Goal: Information Seeking & Learning: Learn about a topic

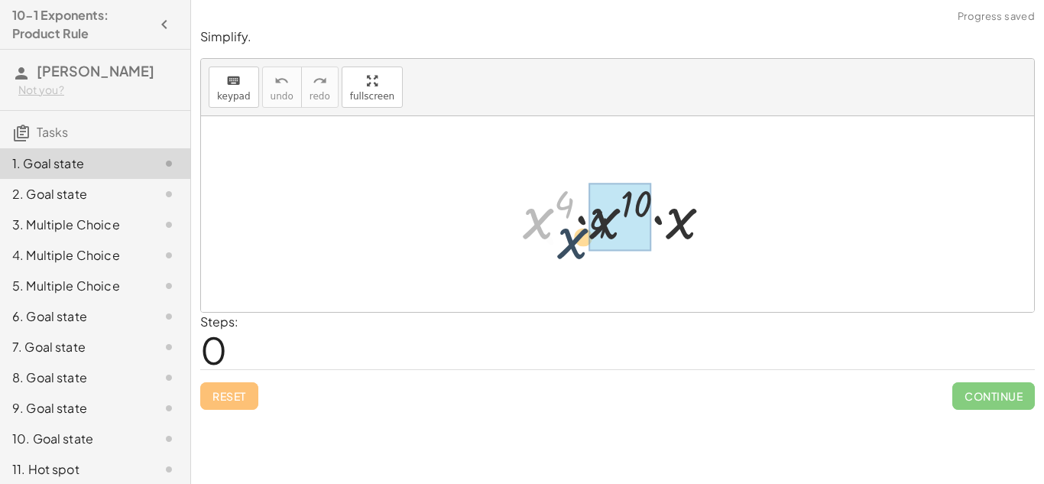
drag, startPoint x: 520, startPoint y: 215, endPoint x: 577, endPoint y: 247, distance: 65.7
click at [577, 247] on div at bounding box center [623, 214] width 216 height 79
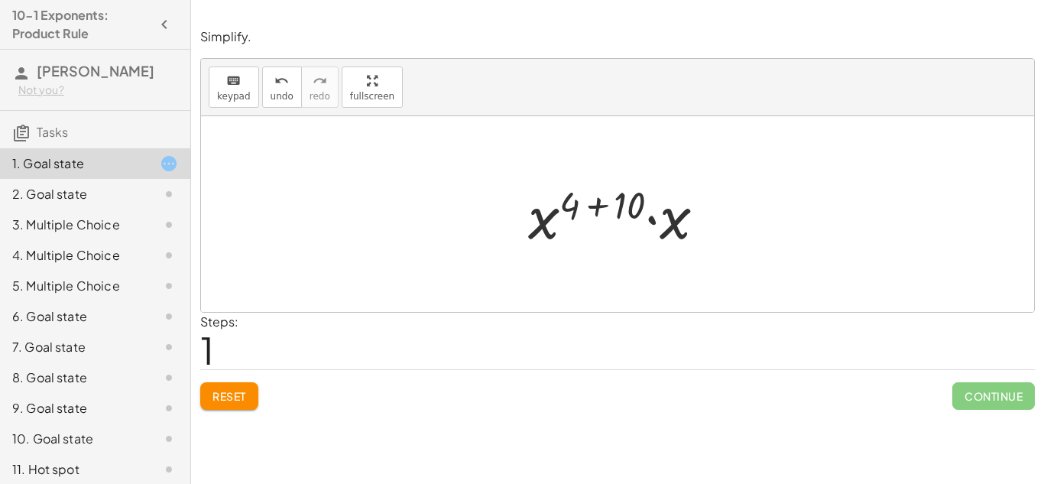
click at [225, 377] on div "Reset Continue" at bounding box center [617, 389] width 834 height 40
click at [235, 391] on span "Reset" at bounding box center [229, 396] width 34 height 14
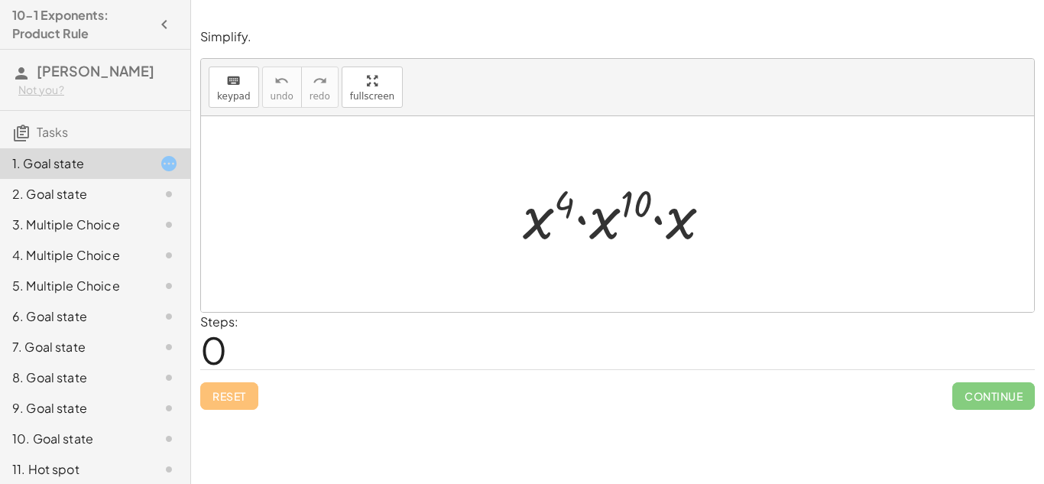
click at [586, 355] on div "Steps: 0" at bounding box center [617, 340] width 834 height 57
click at [229, 99] on span "keypad" at bounding box center [234, 96] width 34 height 11
click at [321, 236] on div at bounding box center [617, 214] width 833 height 196
click at [472, 238] on div at bounding box center [617, 214] width 833 height 196
drag, startPoint x: 472, startPoint y: 238, endPoint x: 369, endPoint y: 267, distance: 107.4
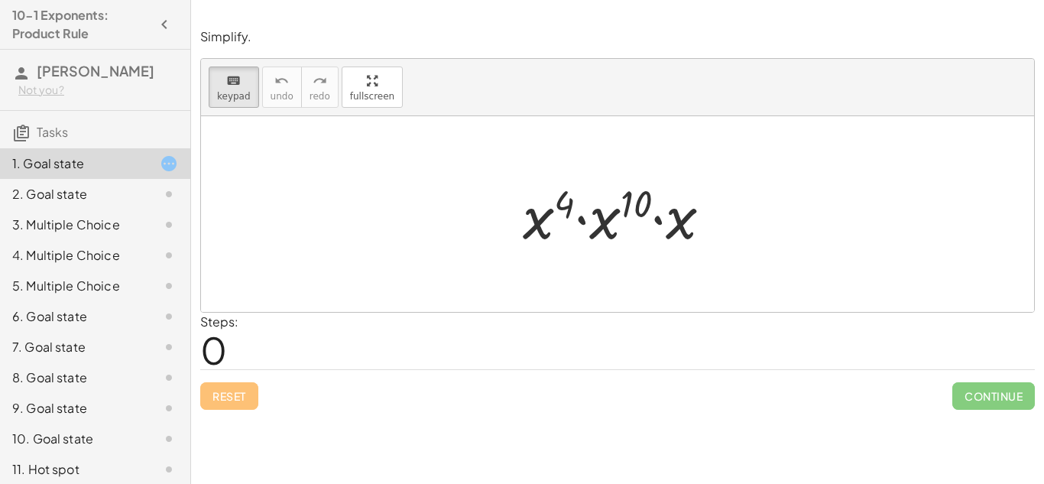
click at [369, 267] on div at bounding box center [617, 214] width 833 height 196
click at [93, 142] on div "1. Goal state 2. Goal state 3. Multiple Choice 4. Multiple Choice 5. Multiple C…" at bounding box center [95, 331] width 190 height 379
click at [86, 132] on h3 "Tasks" at bounding box center [95, 127] width 190 height 32
click at [63, 131] on span "Tasks" at bounding box center [52, 132] width 31 height 16
drag, startPoint x: 554, startPoint y: 218, endPoint x: 630, endPoint y: 238, distance: 79.1
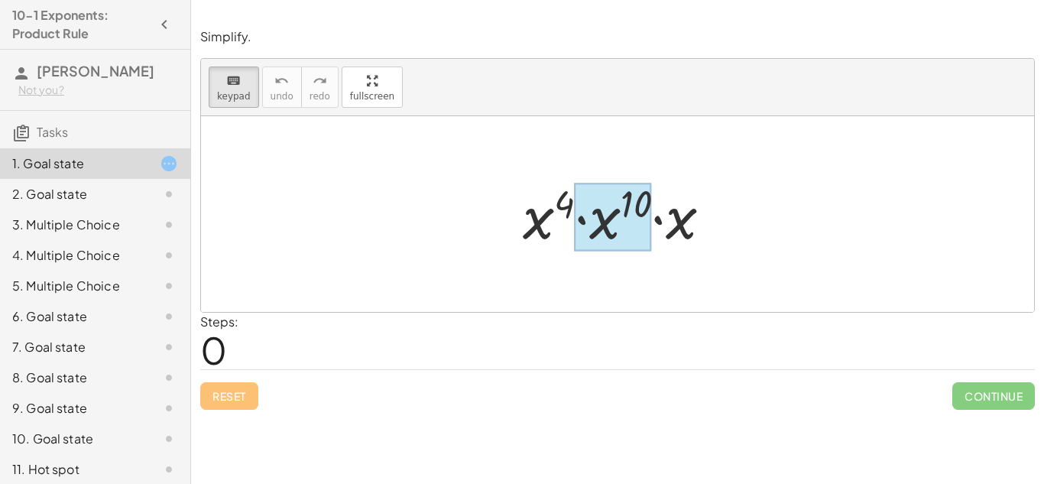
click at [630, 238] on div at bounding box center [613, 217] width 77 height 68
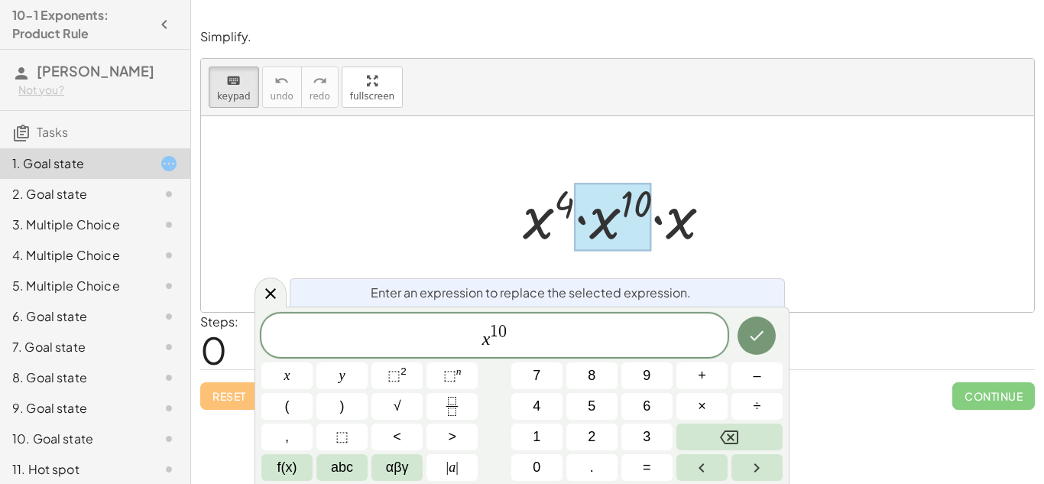
drag, startPoint x: 630, startPoint y: 238, endPoint x: 531, endPoint y: 238, distance: 99.3
click at [610, 215] on div "· x 4 · x 10 · x" at bounding box center [610, 215] width 0 height 0
click at [689, 223] on div at bounding box center [623, 214] width 216 height 79
click at [549, 175] on div at bounding box center [623, 214] width 216 height 79
click at [761, 351] on button "Done" at bounding box center [756, 335] width 38 height 38
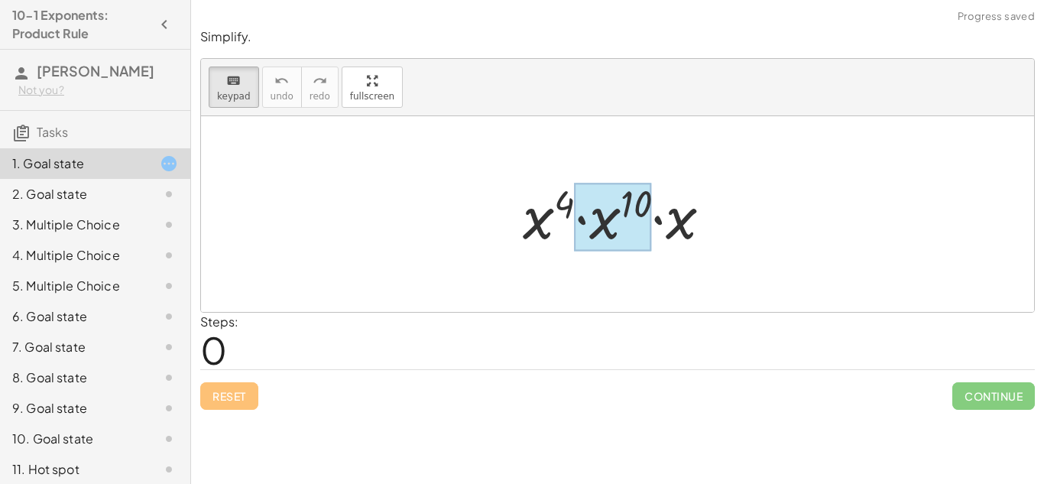
drag, startPoint x: 544, startPoint y: 232, endPoint x: 659, endPoint y: 246, distance: 116.2
click at [652, 246] on div at bounding box center [613, 217] width 77 height 68
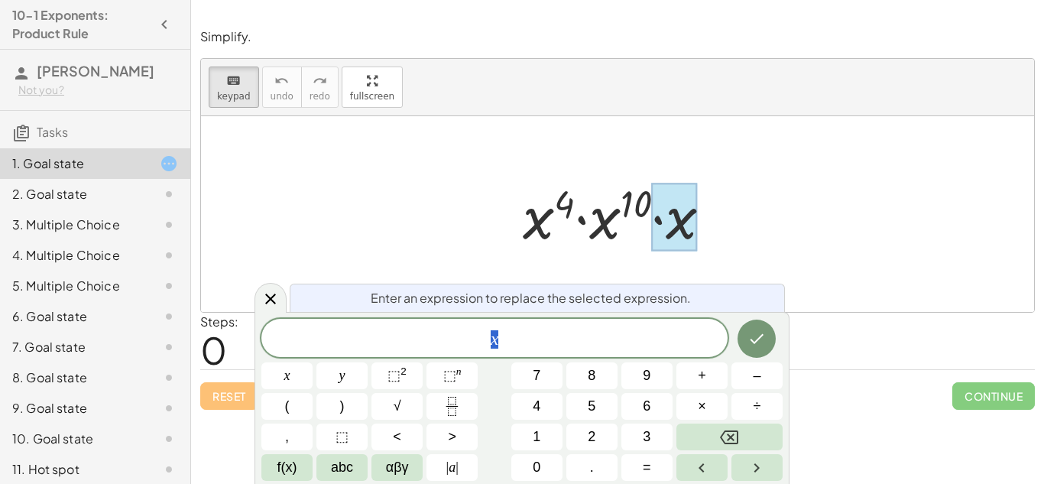
scroll to position [1, 0]
click at [235, 86] on icon "keyboard" at bounding box center [233, 81] width 15 height 18
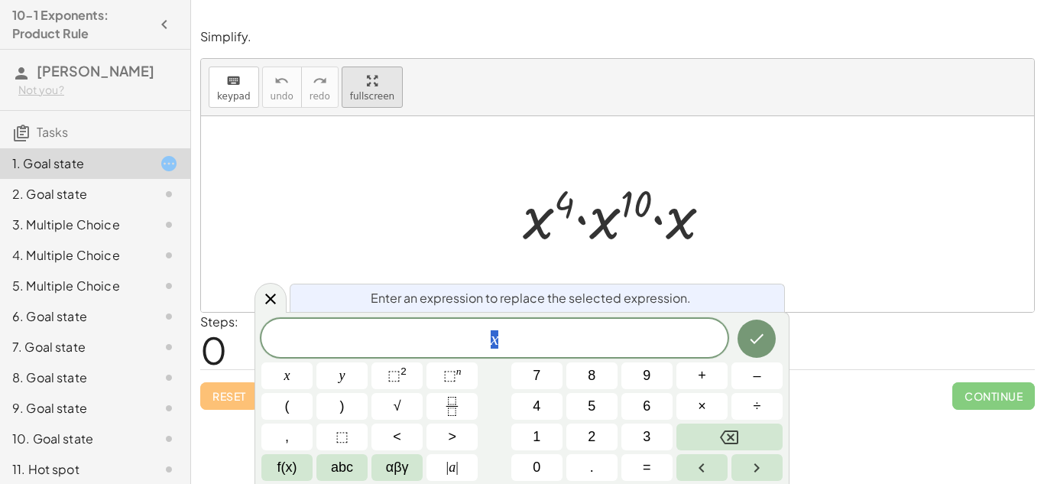
click at [348, 172] on div "keyboard keypad undo undo redo redo fullscreen · x 4 · x 10 · x ×" at bounding box center [617, 185] width 833 height 253
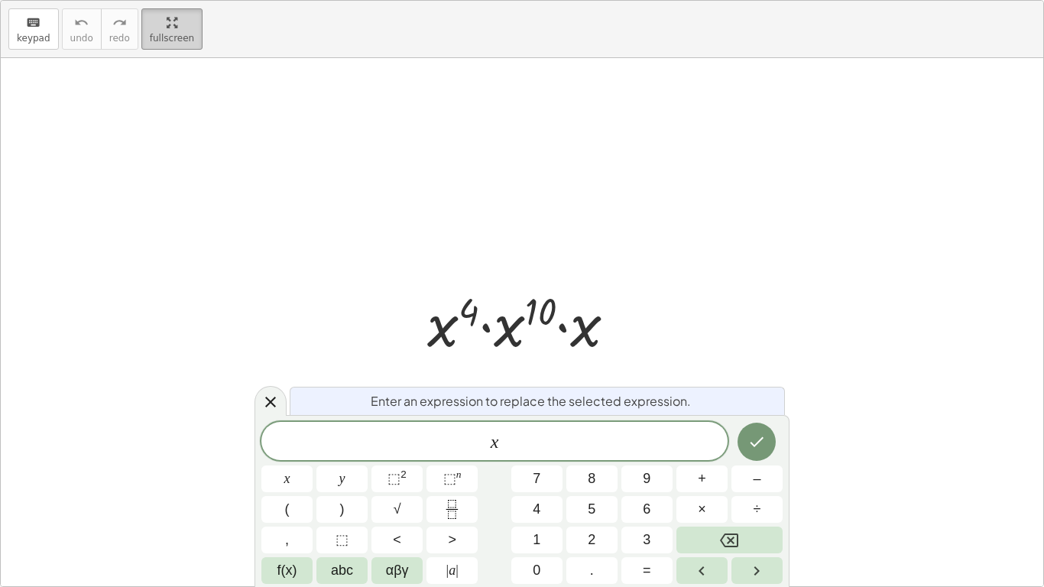
click at [148, 0] on html "10-1 Exponents: Product Rule [PERSON_NAME] Not you? Tasks 1. Goal state 2. Goal…" at bounding box center [522, 293] width 1044 height 587
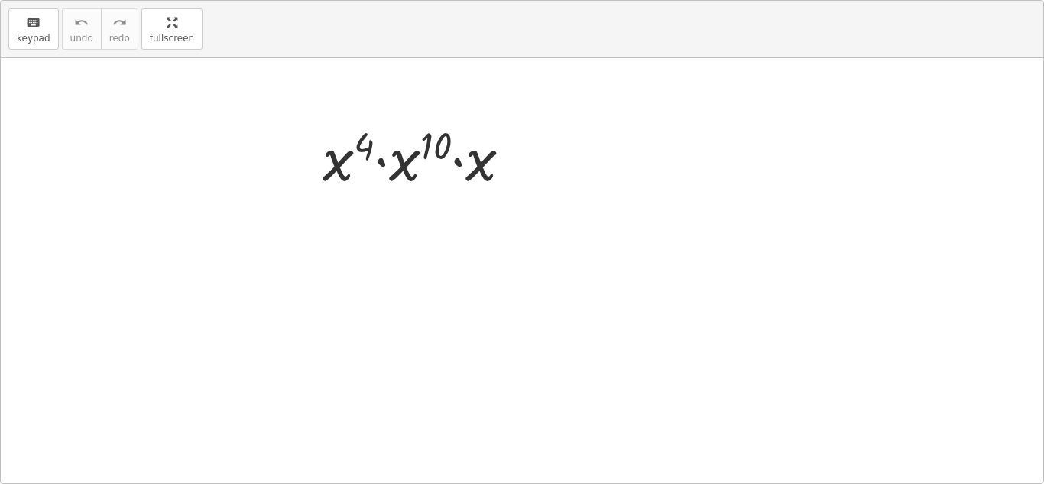
click at [276, 302] on icon at bounding box center [270, 299] width 18 height 18
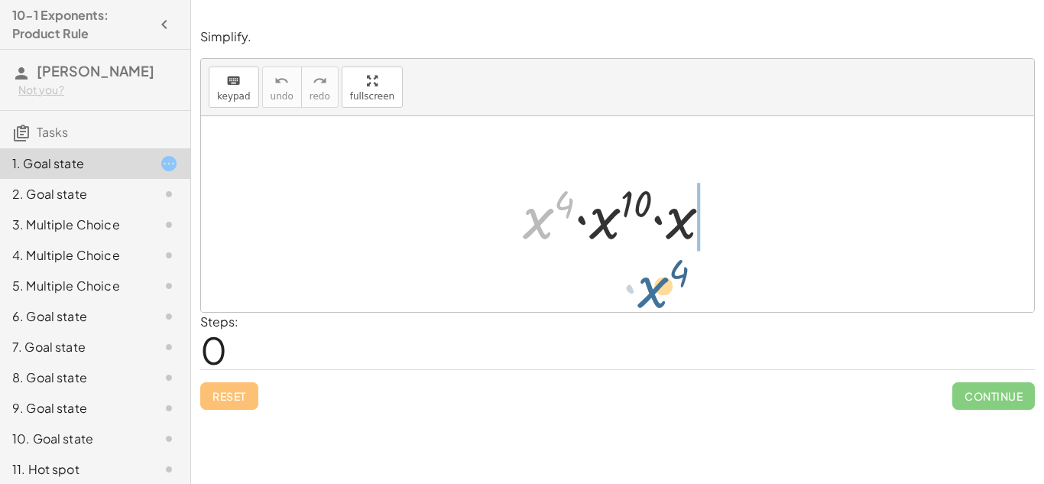
drag, startPoint x: 542, startPoint y: 215, endPoint x: 661, endPoint y: 282, distance: 136.5
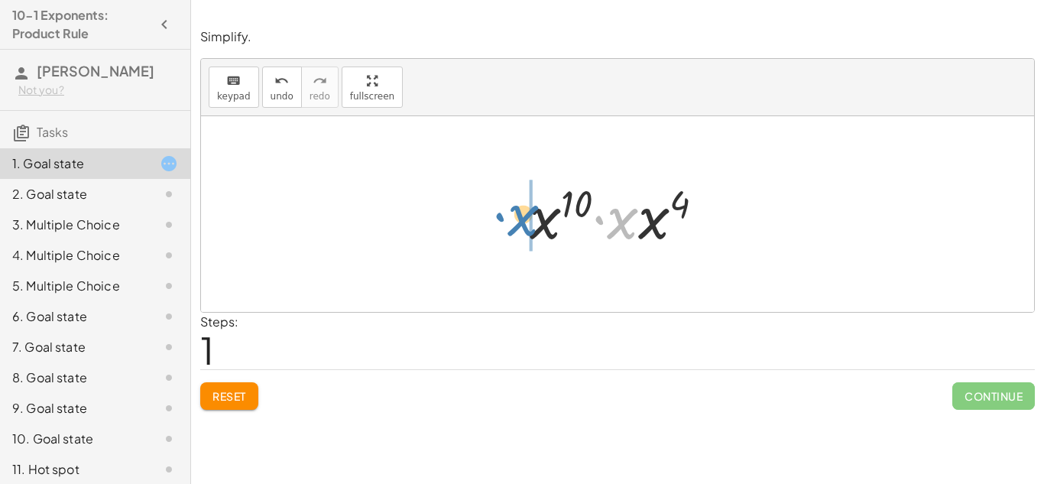
drag, startPoint x: 620, startPoint y: 235, endPoint x: 505, endPoint y: 232, distance: 115.4
click at [505, 232] on div "· x 4 · x 10 · x · x · x 4 · x 10 · x" at bounding box center [617, 214] width 833 height 196
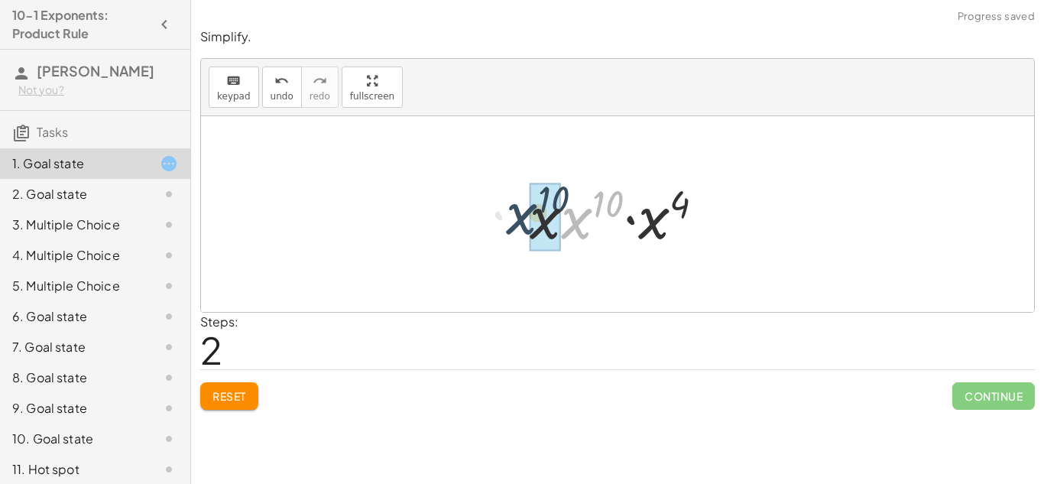
drag, startPoint x: 575, startPoint y: 235, endPoint x: 510, endPoint y: 230, distance: 65.1
click at [510, 230] on div "· x 4 · x 10 · x · x 10 · x · x 4 · x 10 · x 4 · x 10 · x" at bounding box center [617, 214] width 221 height 86
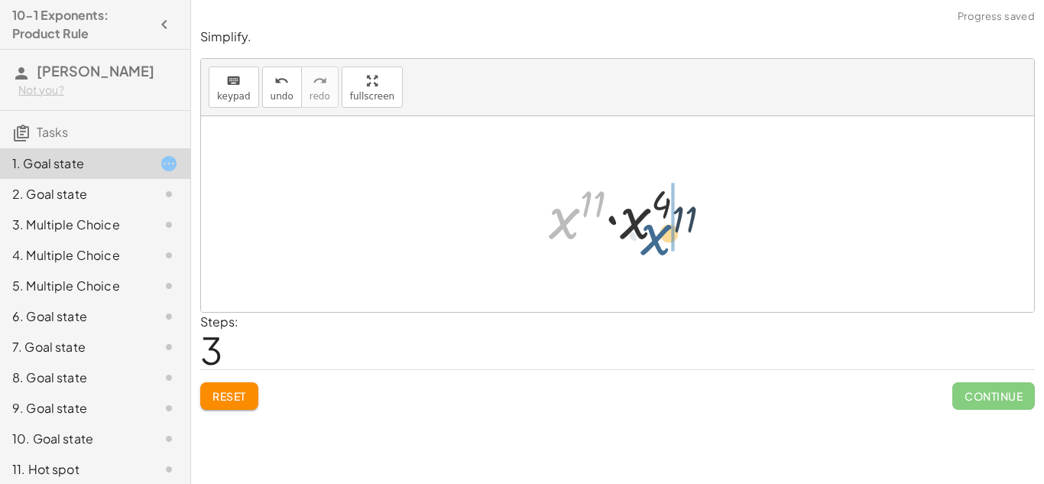
drag, startPoint x: 565, startPoint y: 220, endPoint x: 698, endPoint y: 238, distance: 133.4
click at [698, 238] on div at bounding box center [623, 214] width 165 height 79
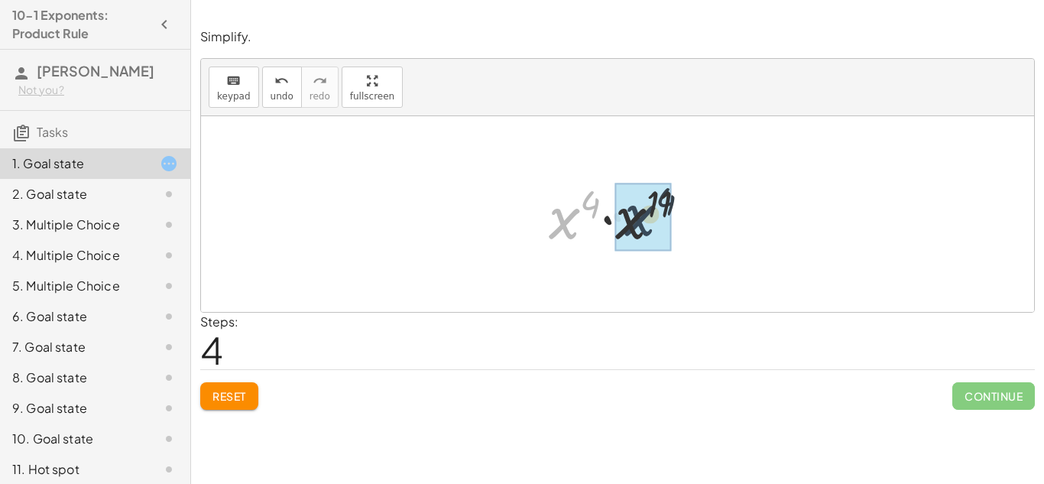
drag, startPoint x: 553, startPoint y: 234, endPoint x: 644, endPoint y: 231, distance: 91.0
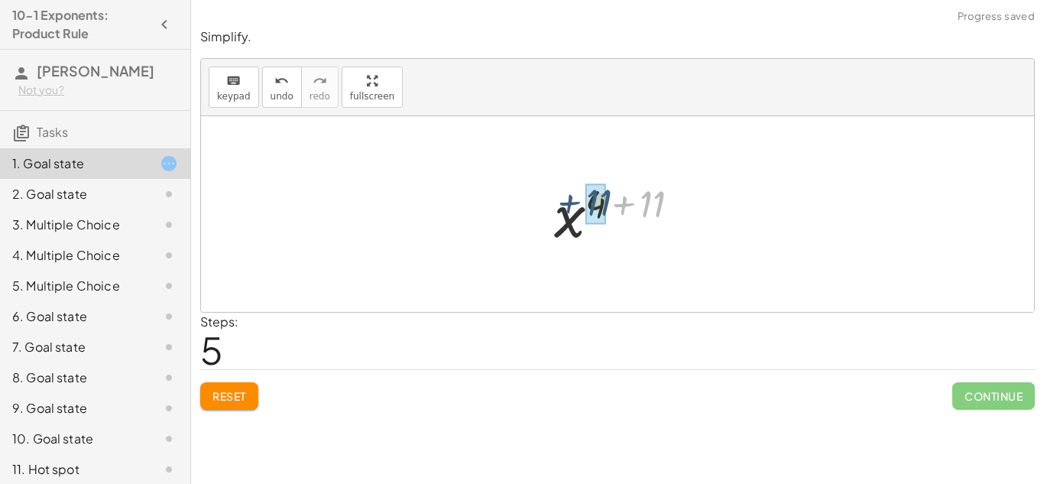
drag, startPoint x: 660, startPoint y: 206, endPoint x: 604, endPoint y: 209, distance: 56.6
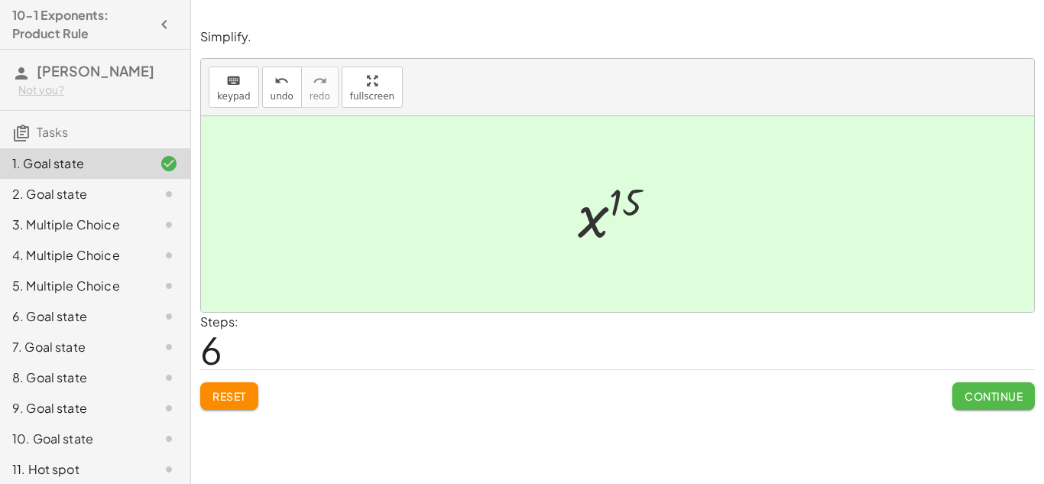
click at [984, 397] on span "Continue" at bounding box center [993, 396] width 58 height 14
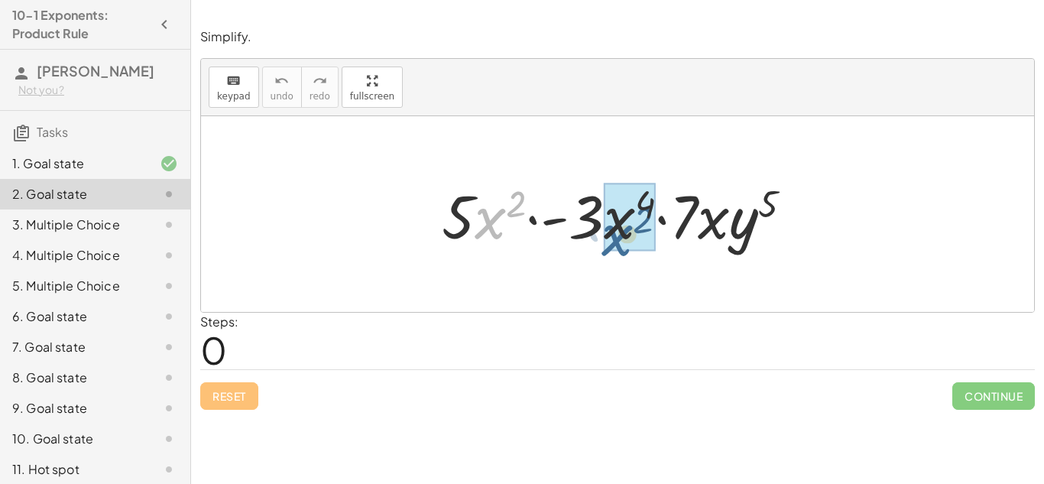
drag, startPoint x: 484, startPoint y: 222, endPoint x: 617, endPoint y: 237, distance: 134.5
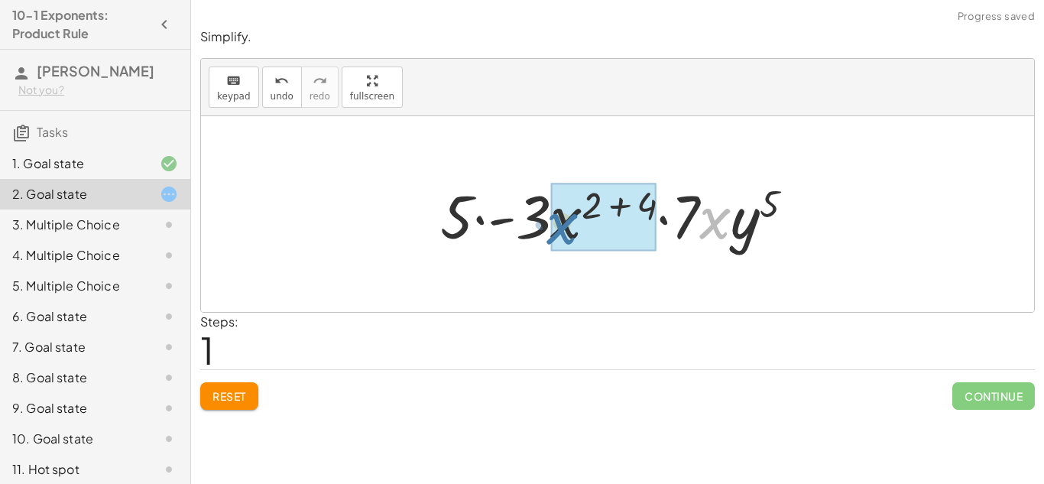
drag, startPoint x: 709, startPoint y: 223, endPoint x: 548, endPoint y: 229, distance: 161.3
click at [548, 229] on div at bounding box center [622, 214] width 380 height 79
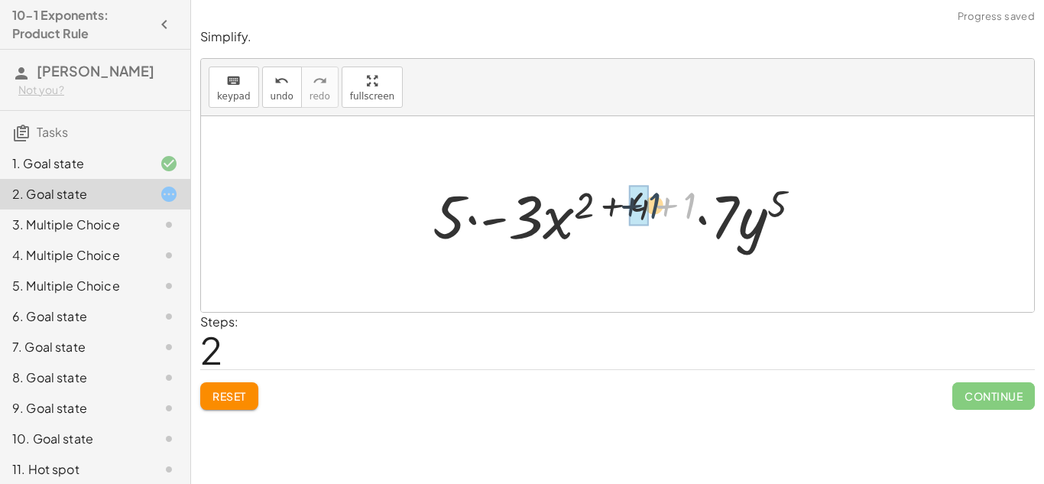
drag, startPoint x: 688, startPoint y: 203, endPoint x: 649, endPoint y: 203, distance: 39.0
click at [649, 203] on div at bounding box center [623, 214] width 397 height 79
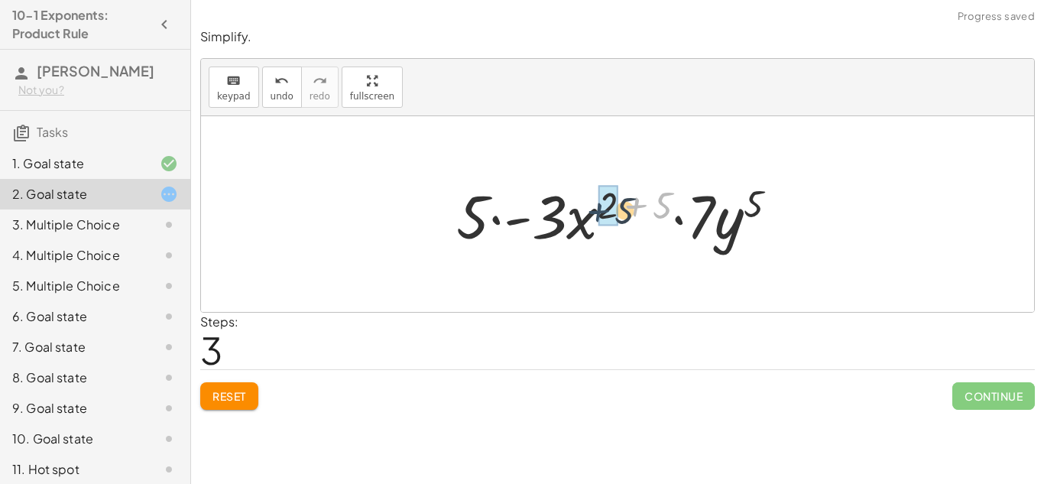
drag, startPoint x: 649, startPoint y: 206, endPoint x: 601, endPoint y: 209, distance: 47.5
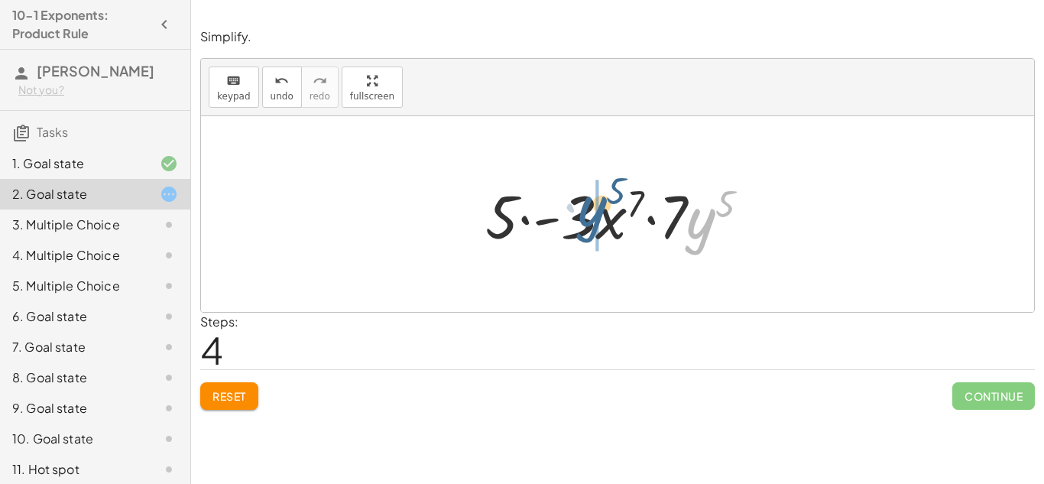
drag, startPoint x: 698, startPoint y: 234, endPoint x: 580, endPoint y: 221, distance: 118.4
click at [580, 221] on div at bounding box center [624, 214] width 292 height 79
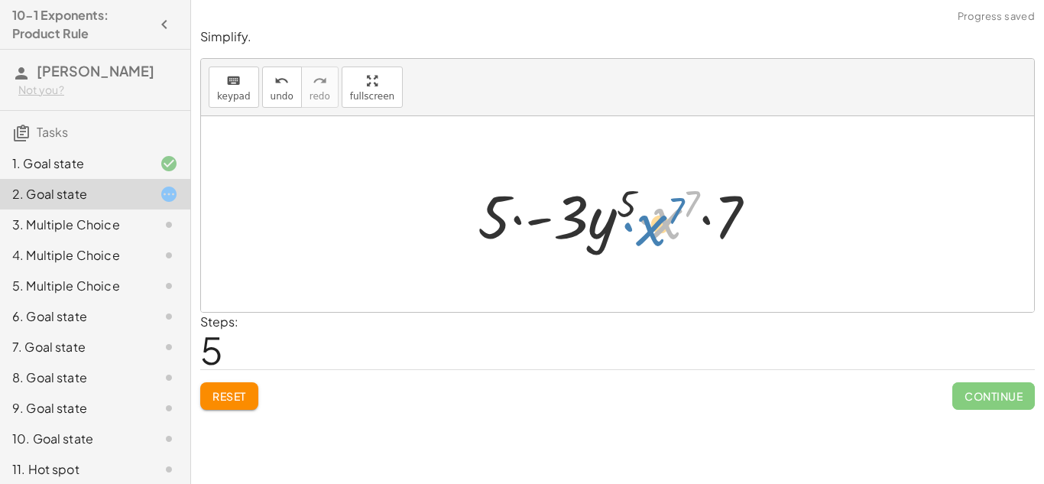
drag, startPoint x: 669, startPoint y: 220, endPoint x: 655, endPoint y: 227, distance: 15.4
click at [655, 227] on div at bounding box center [623, 214] width 306 height 79
drag, startPoint x: 670, startPoint y: 225, endPoint x: 604, endPoint y: 224, distance: 66.5
click at [604, 224] on div at bounding box center [623, 214] width 306 height 79
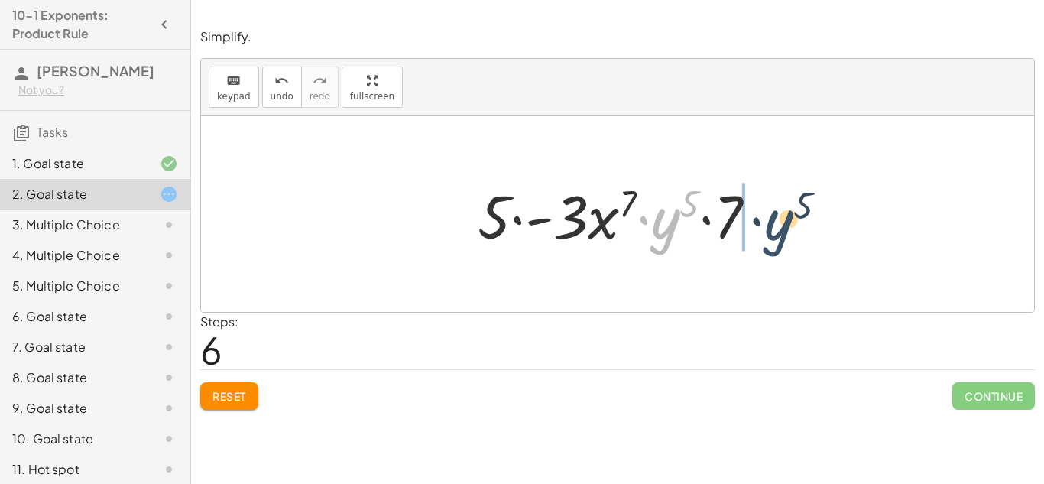
drag, startPoint x: 665, startPoint y: 231, endPoint x: 798, endPoint y: 233, distance: 132.2
click at [798, 233] on div "· 5 · x 2 · - 3 · x 4 · 7 · x · y 5 · 5 · - 3 · x ( + 2 + 4 ) · 7 · x · y 5 · 5…" at bounding box center [617, 214] width 833 height 196
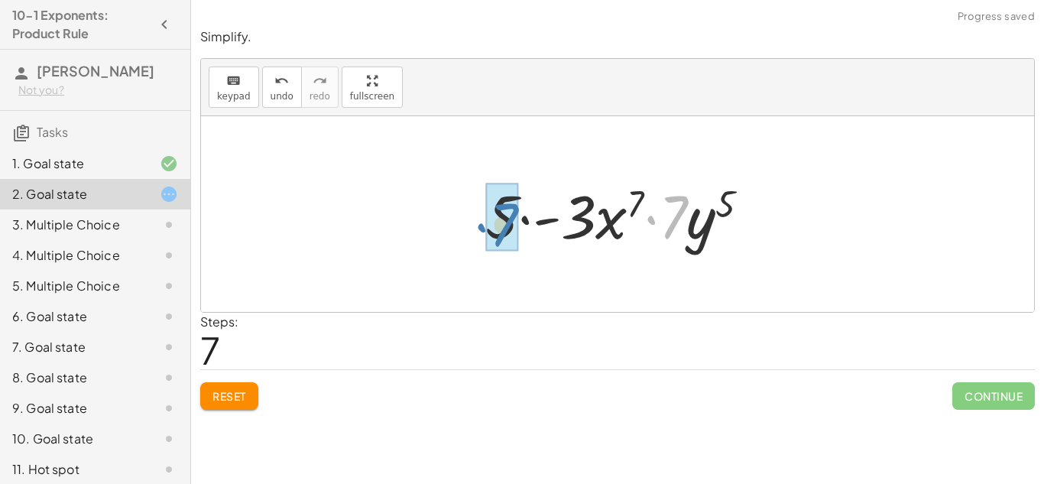
drag, startPoint x: 678, startPoint y: 209, endPoint x: 504, endPoint y: 215, distance: 174.3
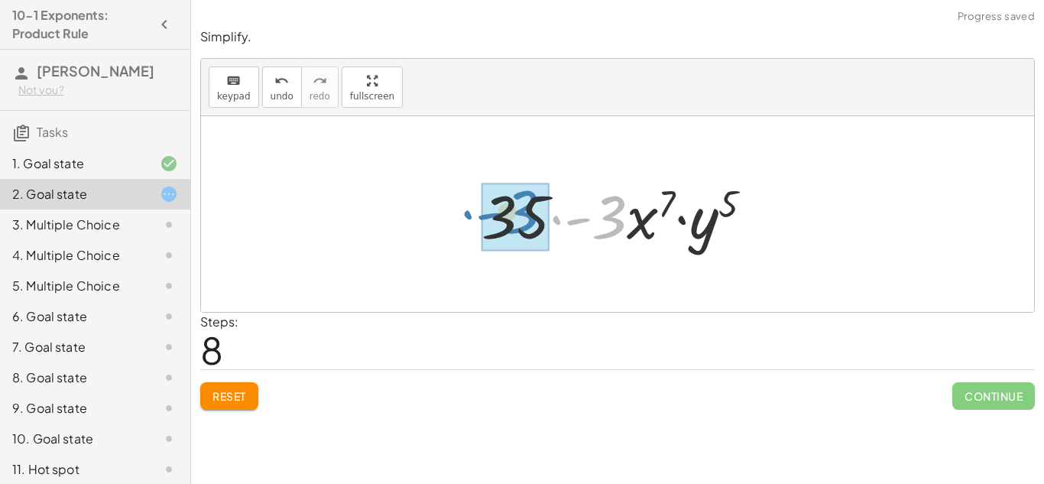
drag, startPoint x: 614, startPoint y: 224, endPoint x: 519, endPoint y: 219, distance: 94.9
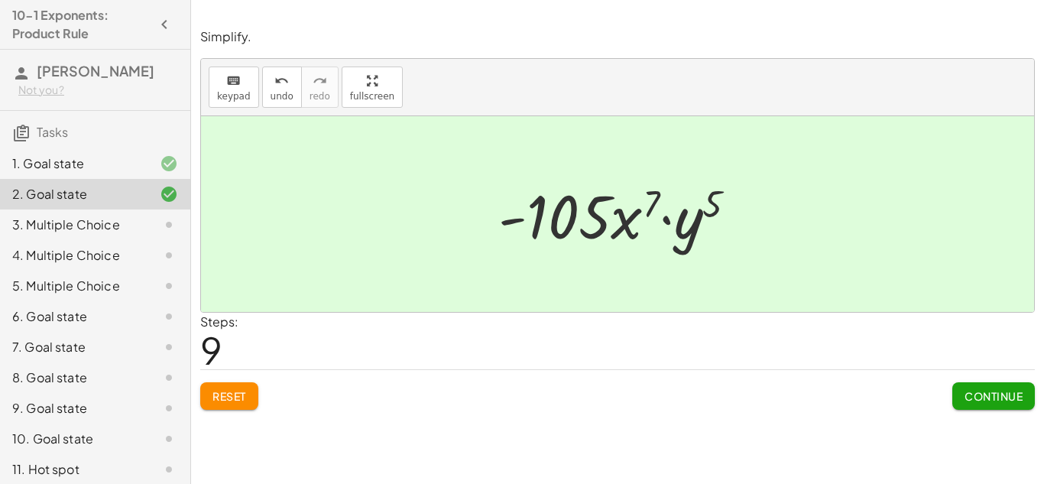
click at [1002, 384] on button "Continue" at bounding box center [993, 396] width 83 height 28
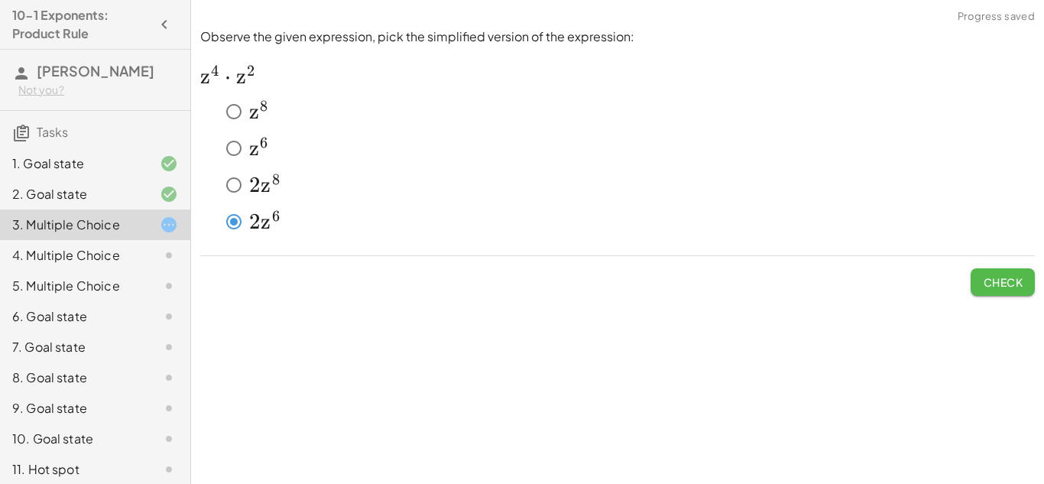
click at [983, 271] on button "Check" at bounding box center [1002, 282] width 64 height 28
click at [1024, 286] on button "Check" at bounding box center [1002, 282] width 64 height 28
click at [988, 284] on span "Check" at bounding box center [1003, 282] width 40 height 14
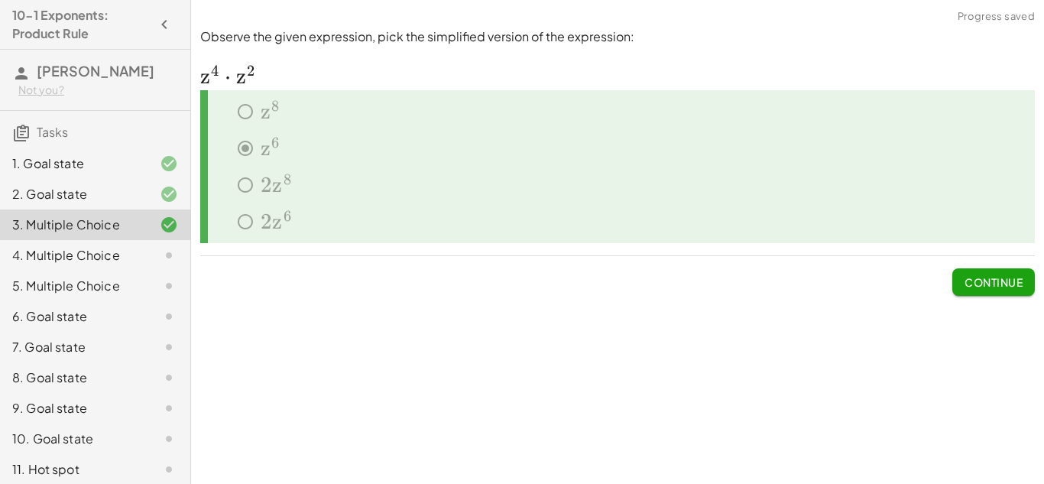
click at [988, 284] on span "Continue" at bounding box center [993, 282] width 58 height 14
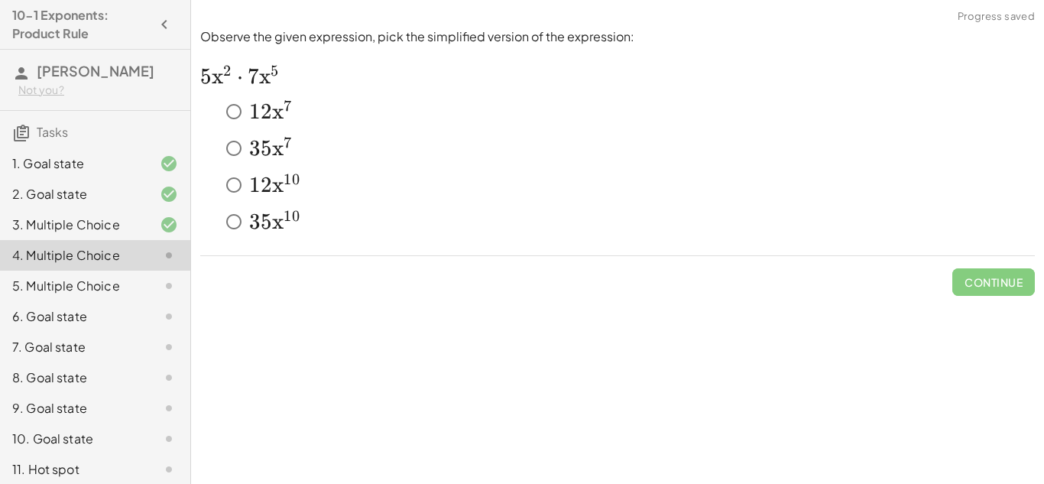
click at [277, 231] on span "x" at bounding box center [277, 222] width 11 height 26
click at [996, 270] on button "Check" at bounding box center [1002, 282] width 64 height 28
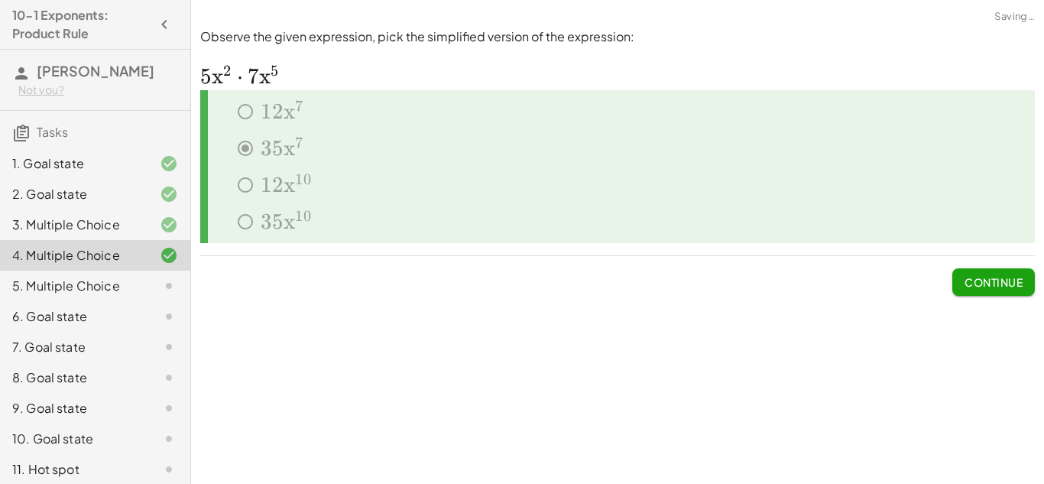
click at [988, 281] on span "Continue" at bounding box center [993, 282] width 58 height 14
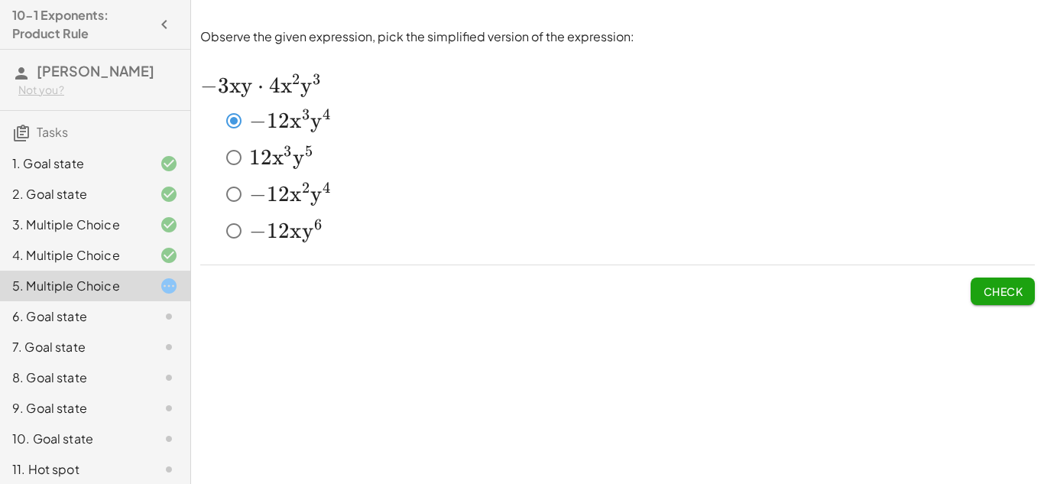
click at [1021, 290] on span "Check" at bounding box center [1003, 291] width 40 height 14
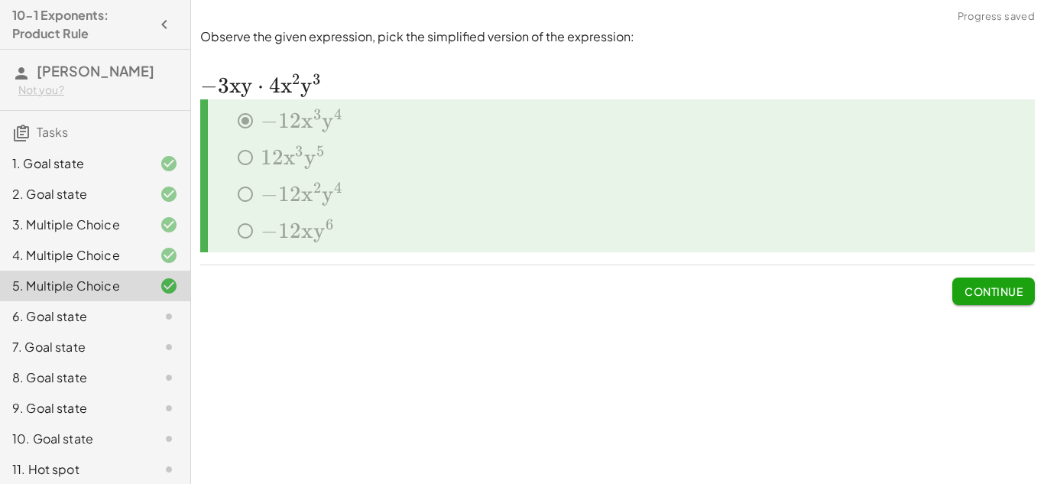
click at [1017, 292] on span "Continue" at bounding box center [993, 291] width 58 height 14
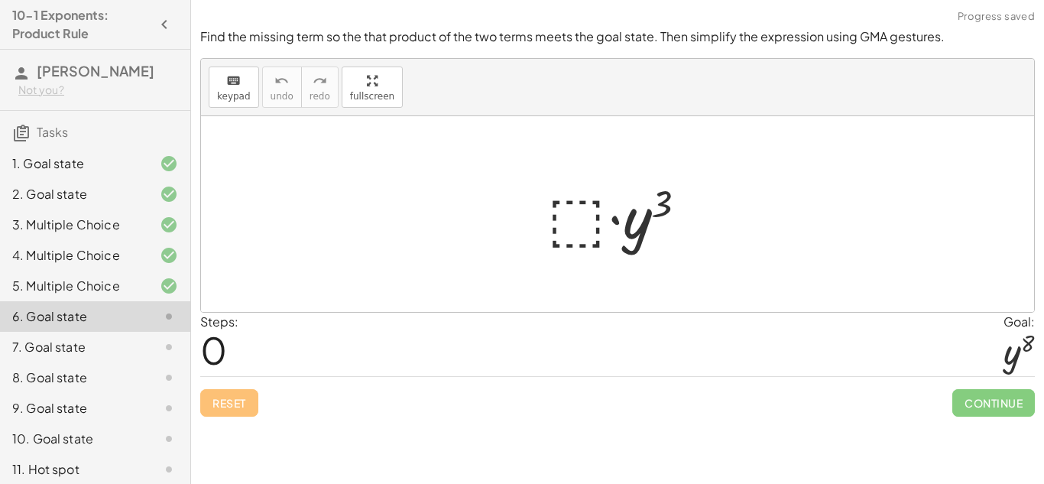
click at [569, 212] on div at bounding box center [622, 214] width 167 height 79
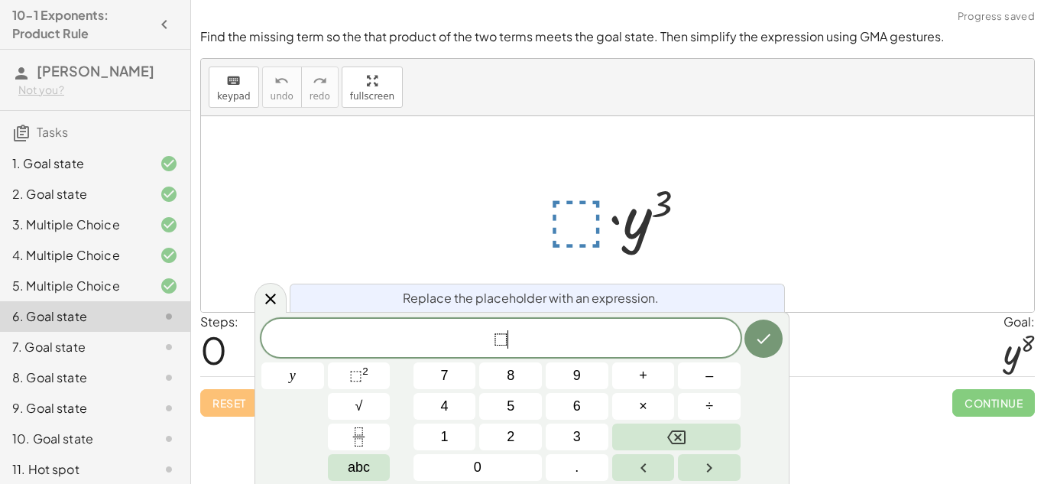
click at [516, 336] on span "⬚ ​" at bounding box center [500, 339] width 479 height 21
click at [677, 428] on icon "Backspace" at bounding box center [676, 437] width 18 height 18
click at [258, 292] on div at bounding box center [270, 298] width 32 height 30
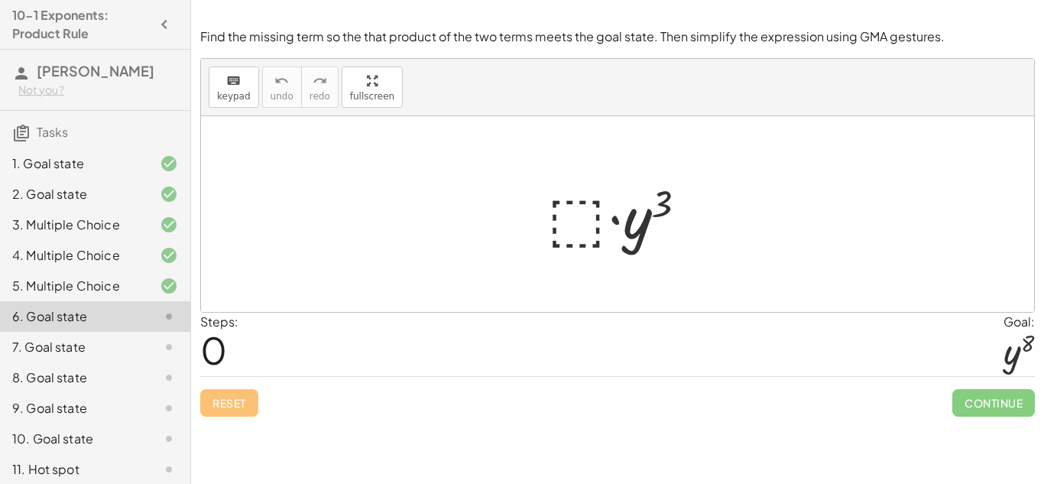
click at [571, 222] on div at bounding box center [622, 214] width 167 height 79
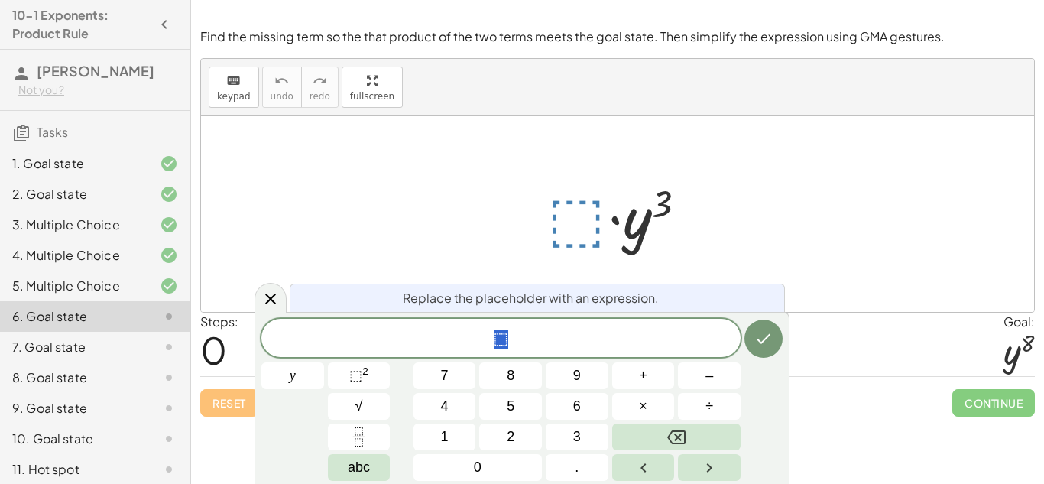
click at [599, 344] on span "⬚" at bounding box center [500, 339] width 479 height 21
click at [368, 374] on sup "2" at bounding box center [365, 370] width 6 height 11
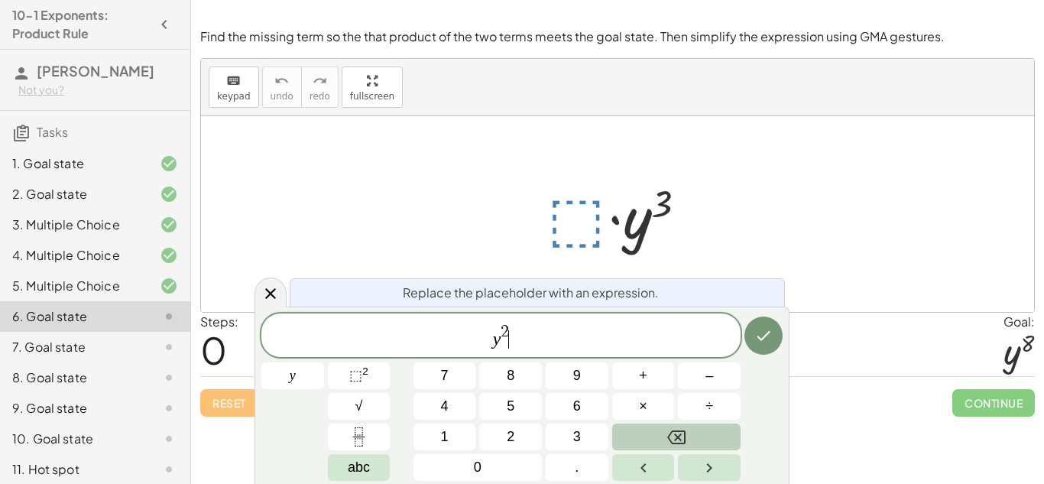
click at [678, 438] on icon "Backspace" at bounding box center [676, 437] width 18 height 18
click at [496, 407] on button "5" at bounding box center [510, 406] width 63 height 27
click at [767, 326] on icon "Done" at bounding box center [763, 335] width 18 height 18
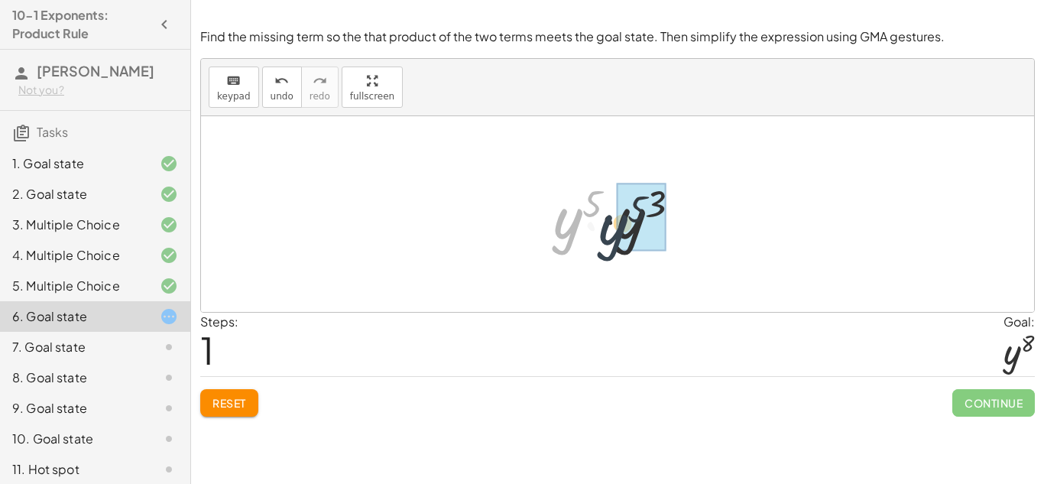
drag, startPoint x: 573, startPoint y: 227, endPoint x: 636, endPoint y: 233, distance: 62.9
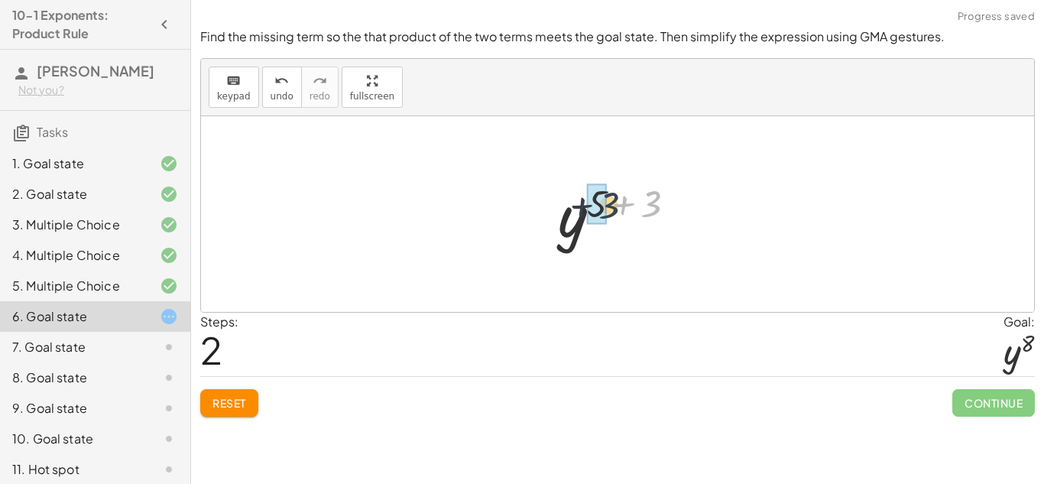
drag, startPoint x: 646, startPoint y: 207, endPoint x: 600, endPoint y: 209, distance: 46.6
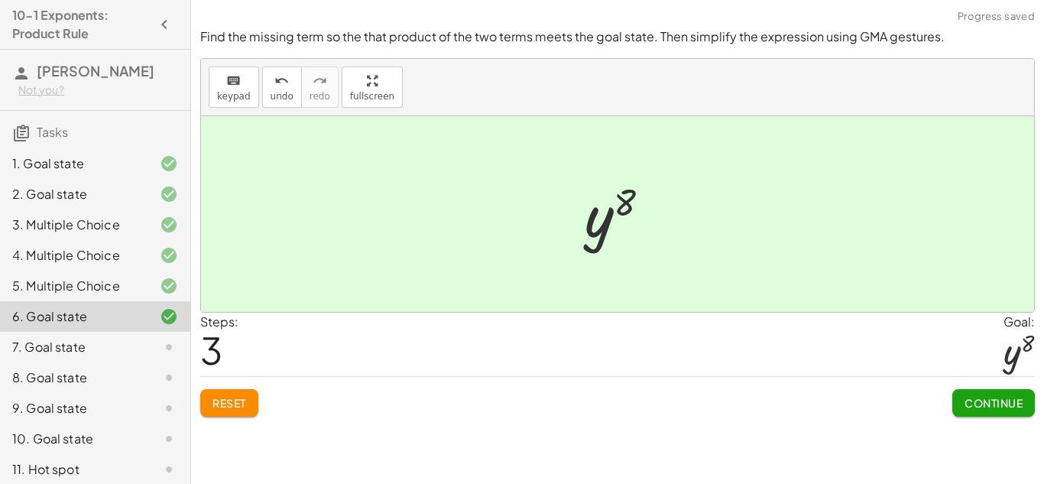
click at [990, 402] on span "Continue" at bounding box center [993, 403] width 58 height 14
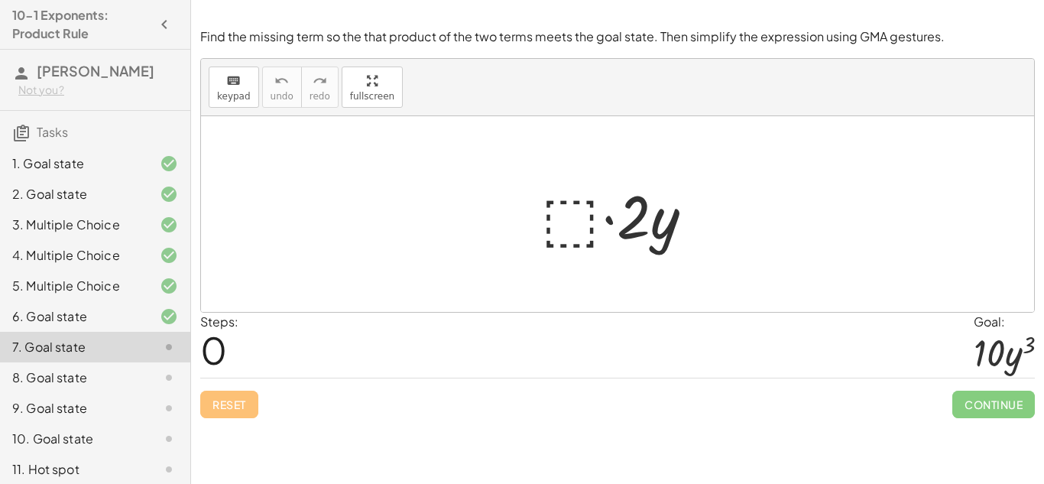
click at [565, 233] on div at bounding box center [623, 214] width 180 height 79
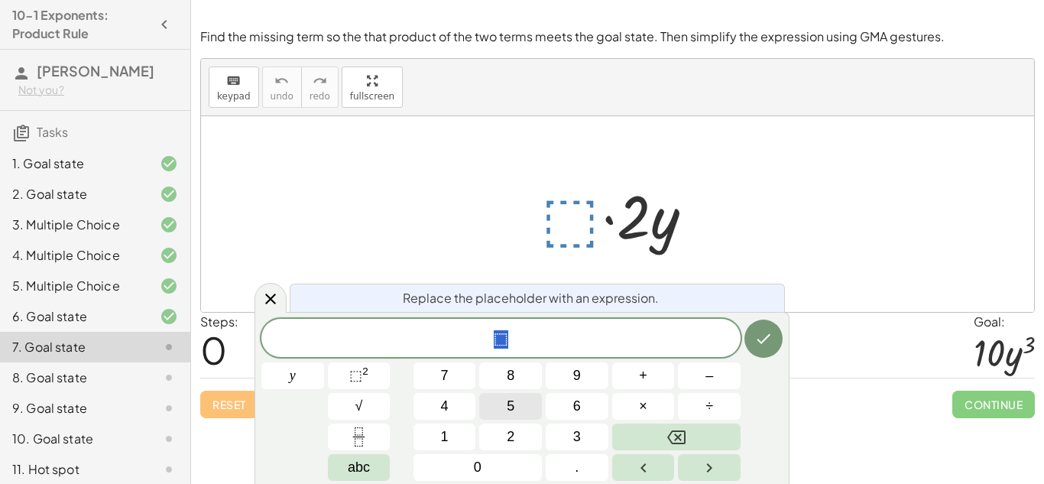
click at [510, 406] on span "5" at bounding box center [511, 406] width 8 height 21
click at [351, 378] on span "⬚" at bounding box center [355, 375] width 13 height 15
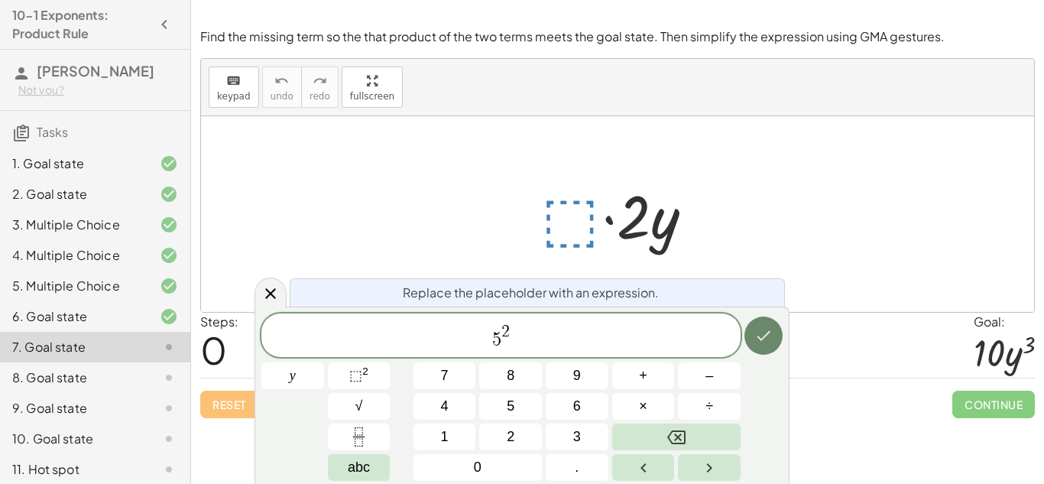
click at [771, 332] on icon "Done" at bounding box center [763, 335] width 18 height 18
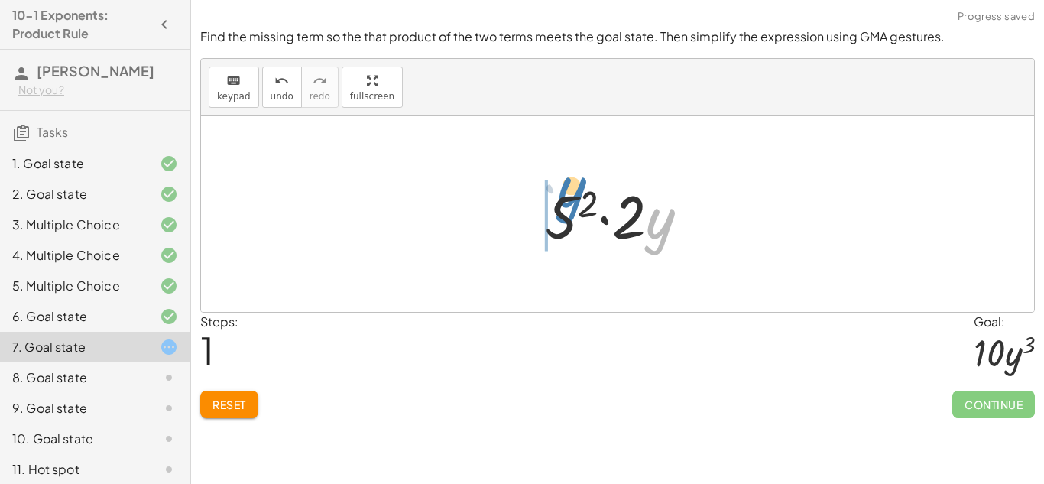
drag, startPoint x: 656, startPoint y: 232, endPoint x: 536, endPoint y: 193, distance: 126.6
click at [536, 193] on div "· ⬚ · 2 · y · y · · 2 · y 5 2" at bounding box center [617, 214] width 191 height 86
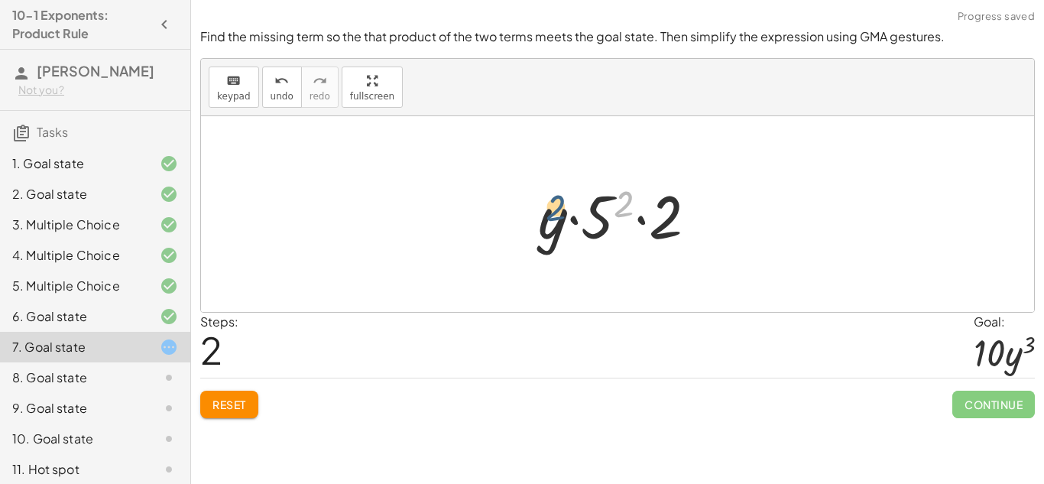
drag, startPoint x: 623, startPoint y: 212, endPoint x: 544, endPoint y: 216, distance: 79.6
click at [544, 216] on div at bounding box center [623, 214] width 186 height 79
drag, startPoint x: 619, startPoint y: 198, endPoint x: 546, endPoint y: 208, distance: 74.0
click at [546, 208] on div at bounding box center [623, 214] width 186 height 79
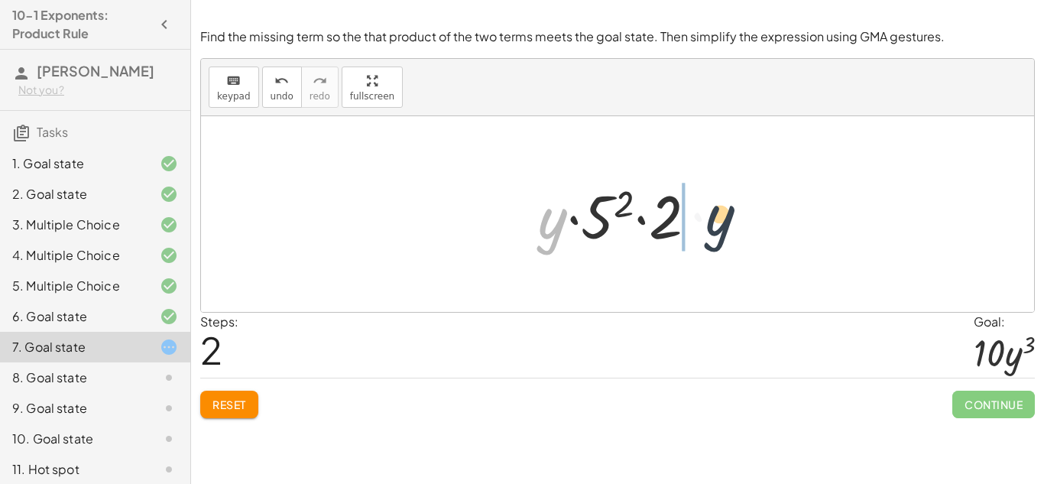
drag, startPoint x: 554, startPoint y: 222, endPoint x: 744, endPoint y: 219, distance: 190.3
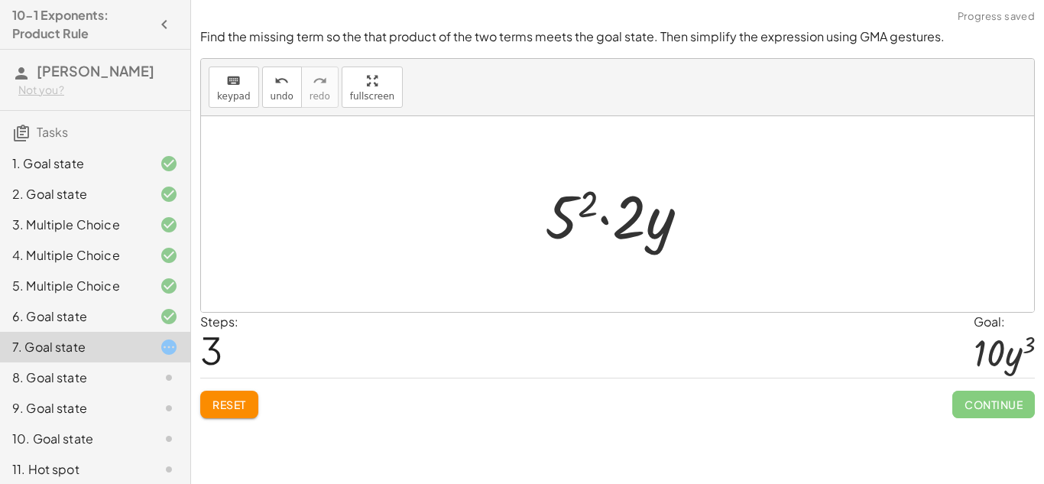
click at [578, 212] on div at bounding box center [623, 214] width 172 height 79
click at [216, 396] on button "Reset" at bounding box center [229, 404] width 58 height 28
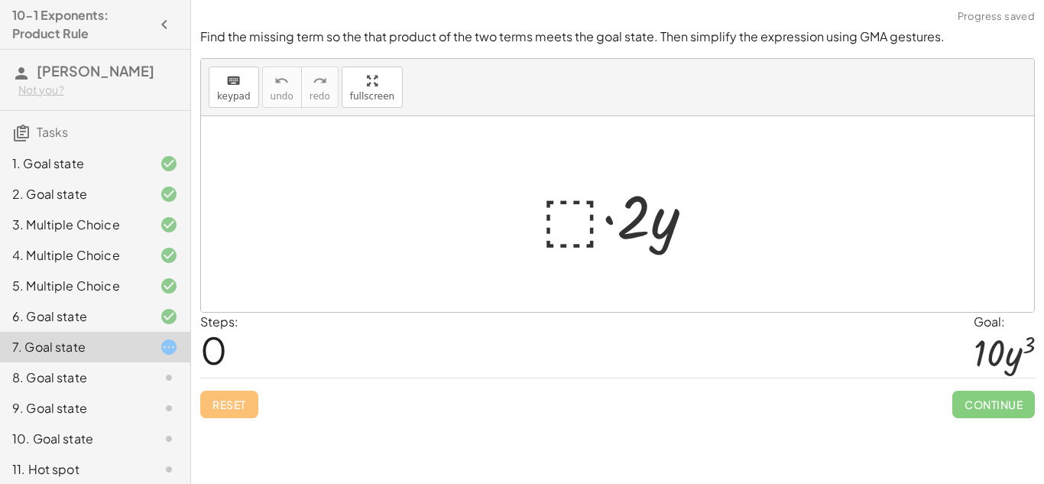
click at [572, 225] on div at bounding box center [623, 214] width 180 height 79
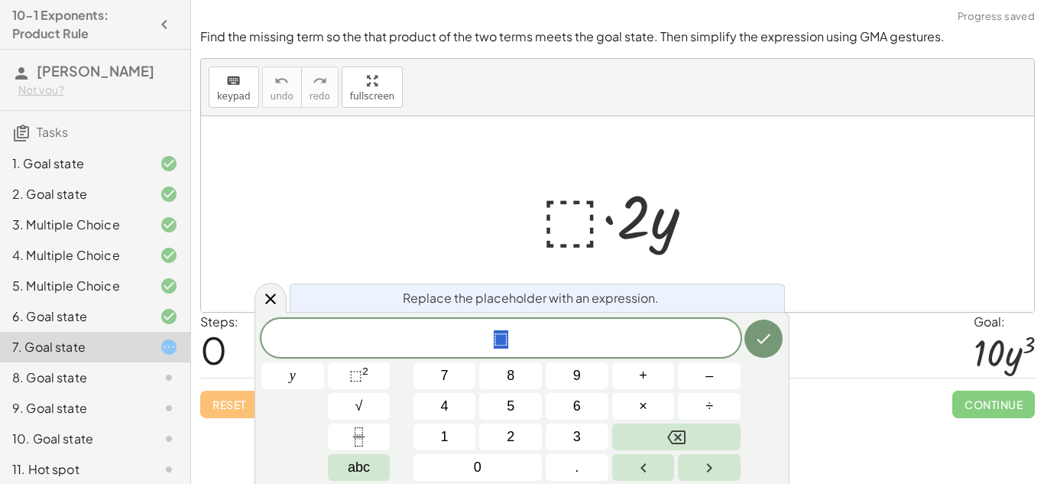
scroll to position [4, 0]
click at [515, 406] on button "5" at bounding box center [510, 406] width 63 height 27
click at [355, 382] on span "⬚" at bounding box center [355, 375] width 13 height 15
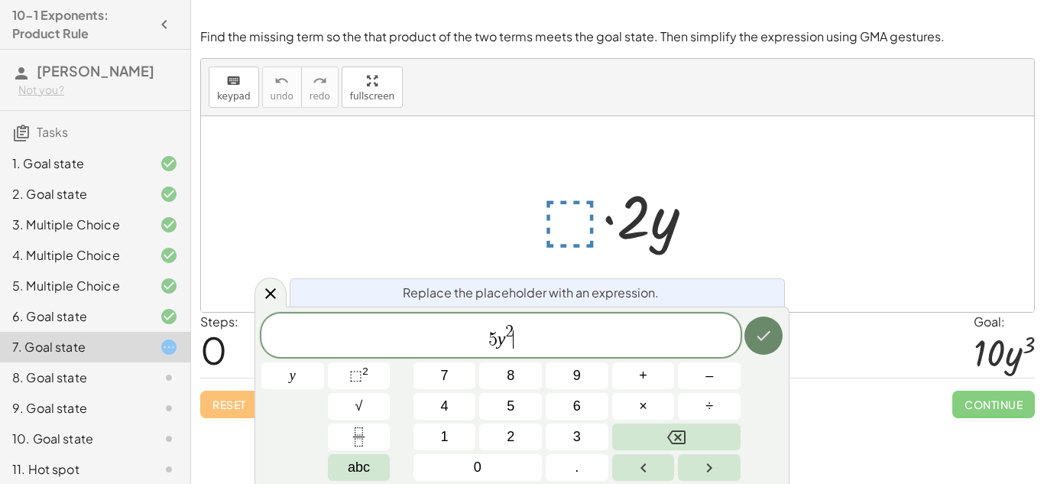
click at [761, 333] on icon "Done" at bounding box center [763, 335] width 18 height 18
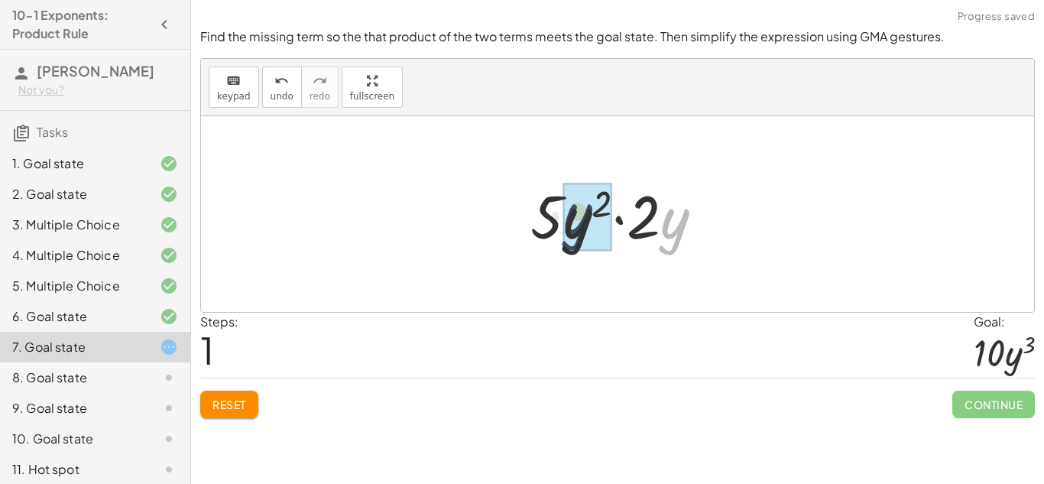
drag, startPoint x: 674, startPoint y: 223, endPoint x: 565, endPoint y: 219, distance: 109.4
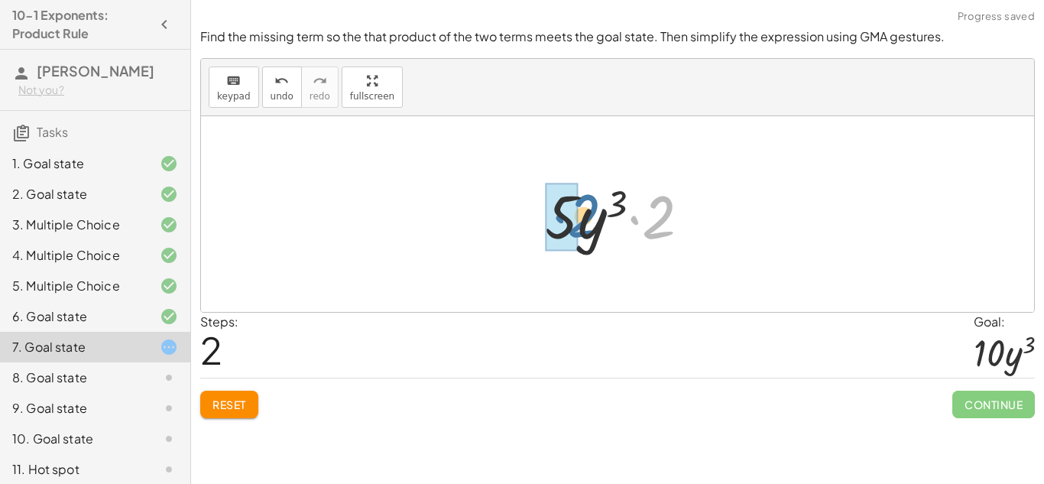
drag, startPoint x: 655, startPoint y: 224, endPoint x: 571, endPoint y: 222, distance: 84.1
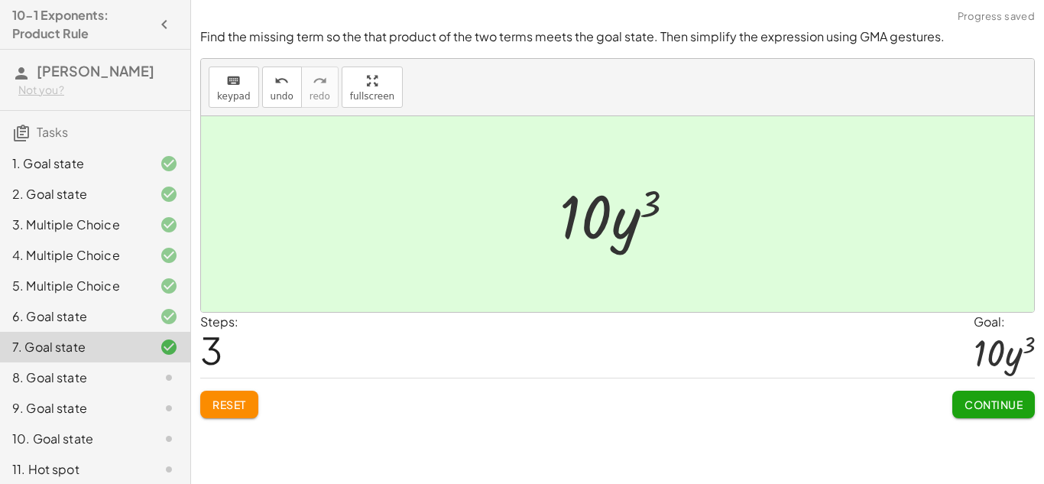
click at [967, 395] on button "Continue" at bounding box center [993, 404] width 83 height 28
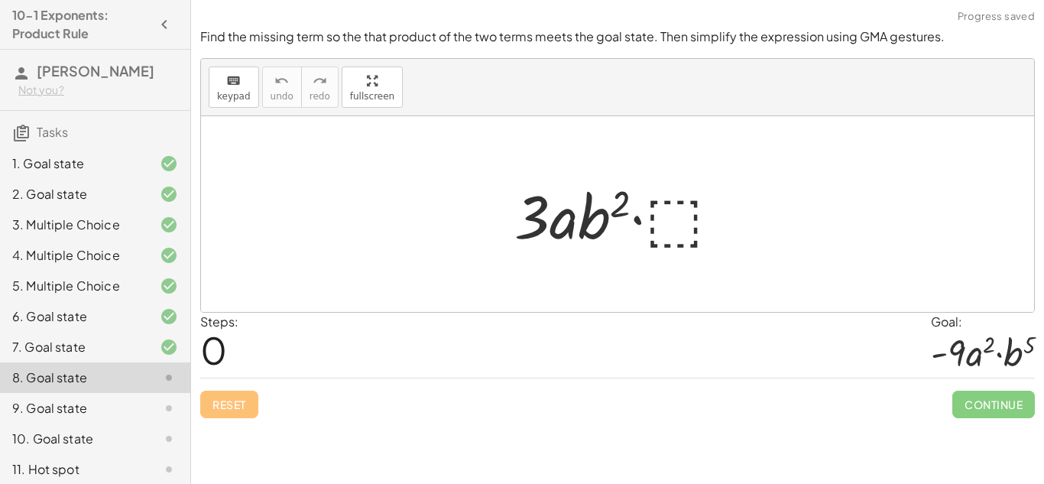
click at [661, 225] on div at bounding box center [624, 214] width 234 height 79
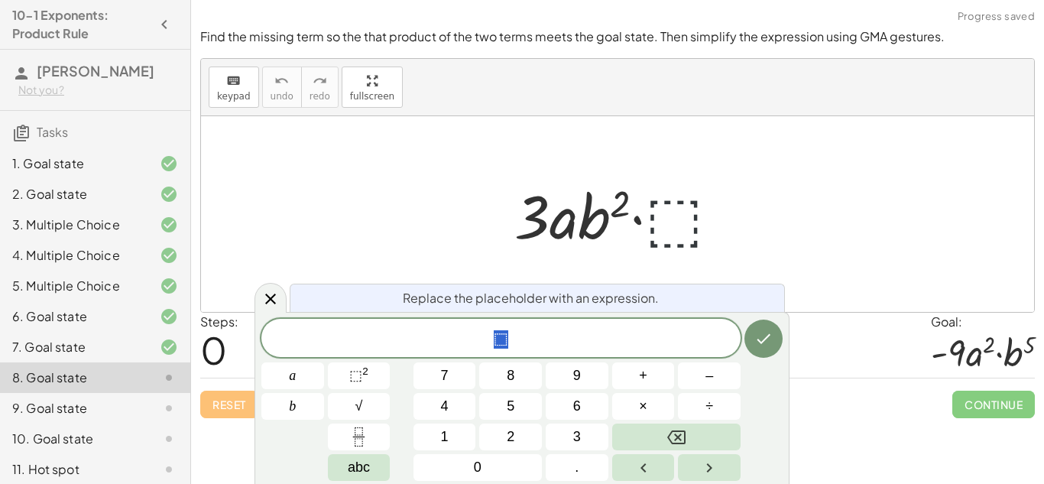
scroll to position [5, 0]
click at [644, 422] on div "⬚ a b 7 8 9 + – 4 5 6 × ÷ ⬚ 2 √ abc 1 2 3 0 ." at bounding box center [521, 400] width 521 height 162
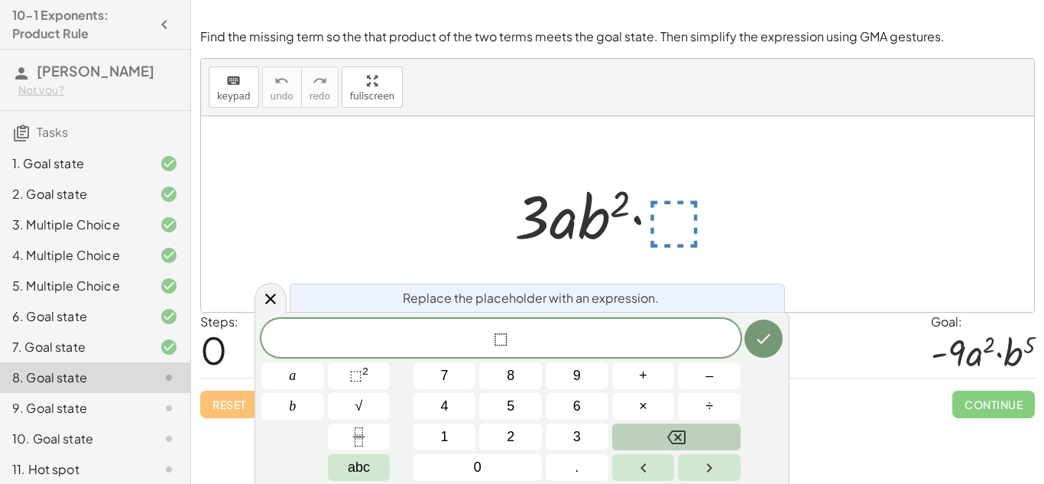
click at [647, 427] on button "Backspace" at bounding box center [676, 436] width 128 height 27
click at [586, 342] on span "​ ⬚" at bounding box center [500, 339] width 479 height 21
click at [673, 432] on icon "Backspace" at bounding box center [676, 437] width 18 height 18
click at [667, 192] on div at bounding box center [624, 214] width 234 height 79
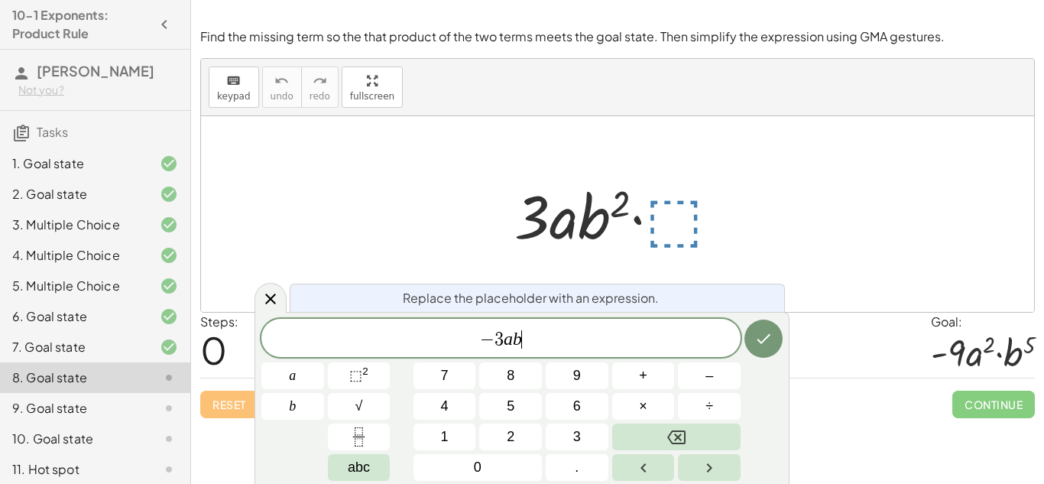
scroll to position [9, 0]
click at [370, 377] on button "⬚ 2" at bounding box center [359, 375] width 63 height 27
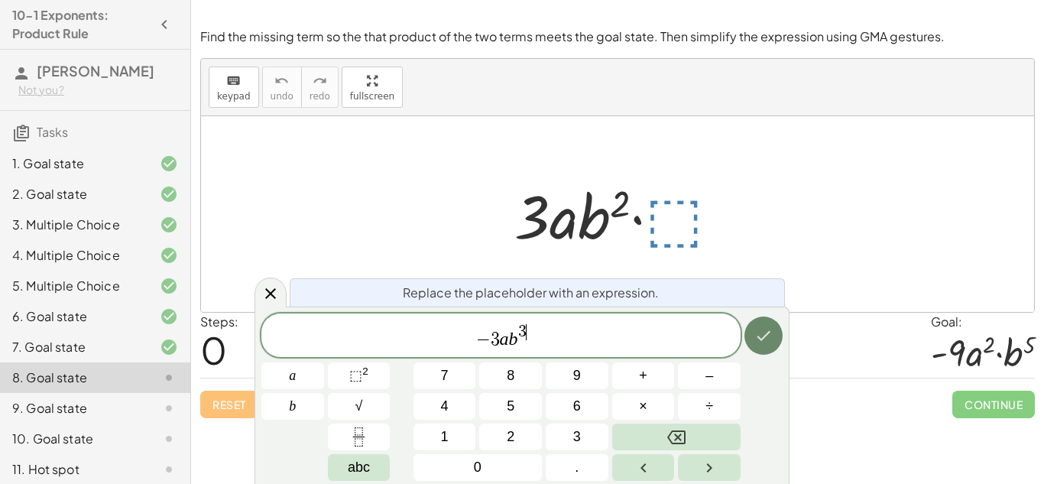
click at [756, 341] on icon "Done" at bounding box center [763, 335] width 18 height 18
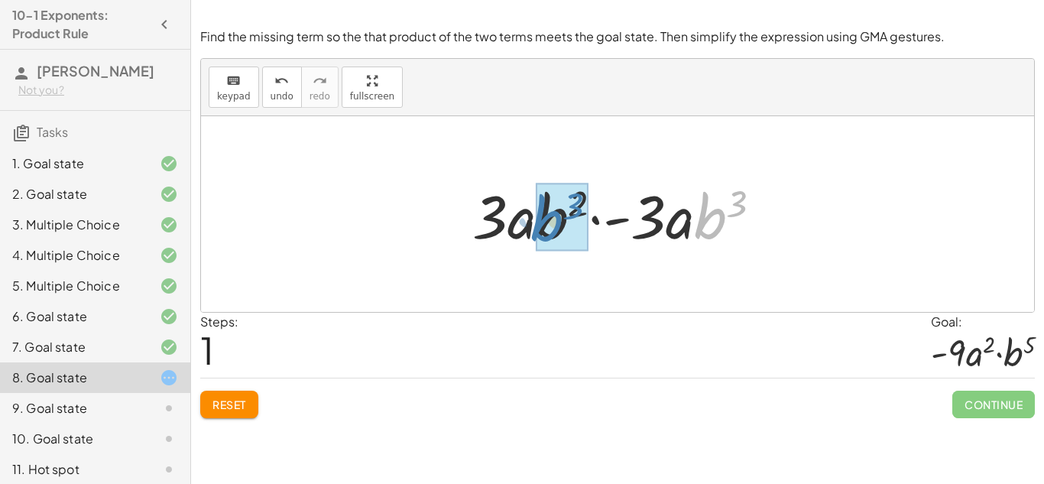
drag, startPoint x: 711, startPoint y: 228, endPoint x: 549, endPoint y: 230, distance: 162.8
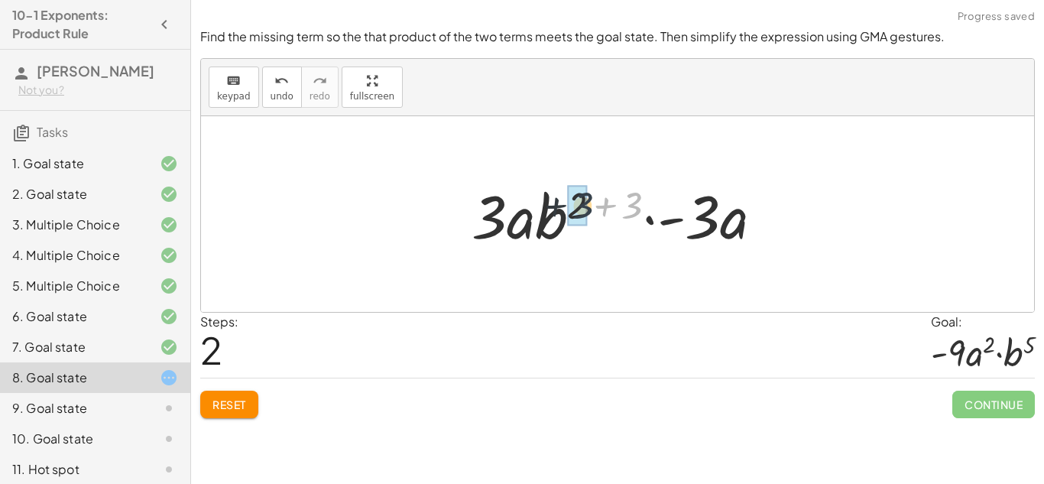
drag, startPoint x: 630, startPoint y: 206, endPoint x: 572, endPoint y: 206, distance: 57.3
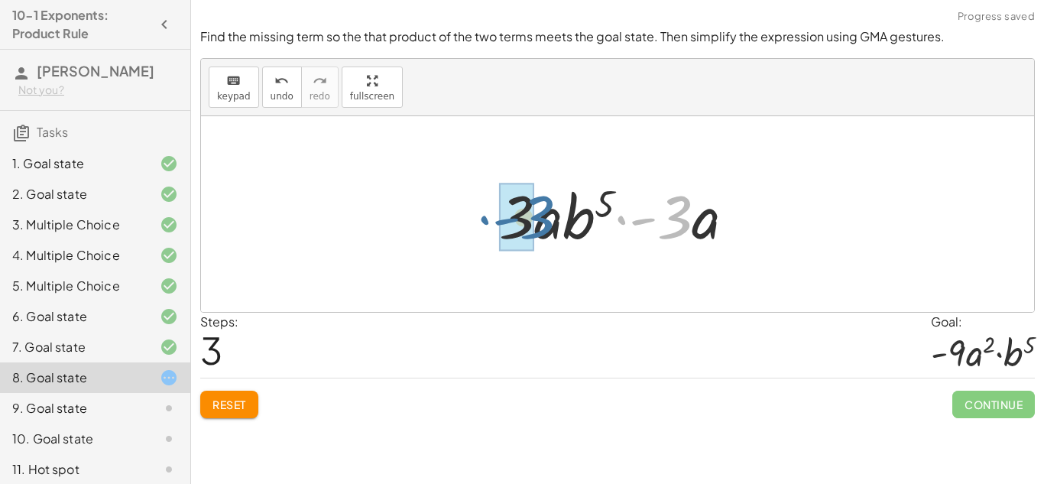
drag, startPoint x: 669, startPoint y: 222, endPoint x: 523, endPoint y: 225, distance: 145.2
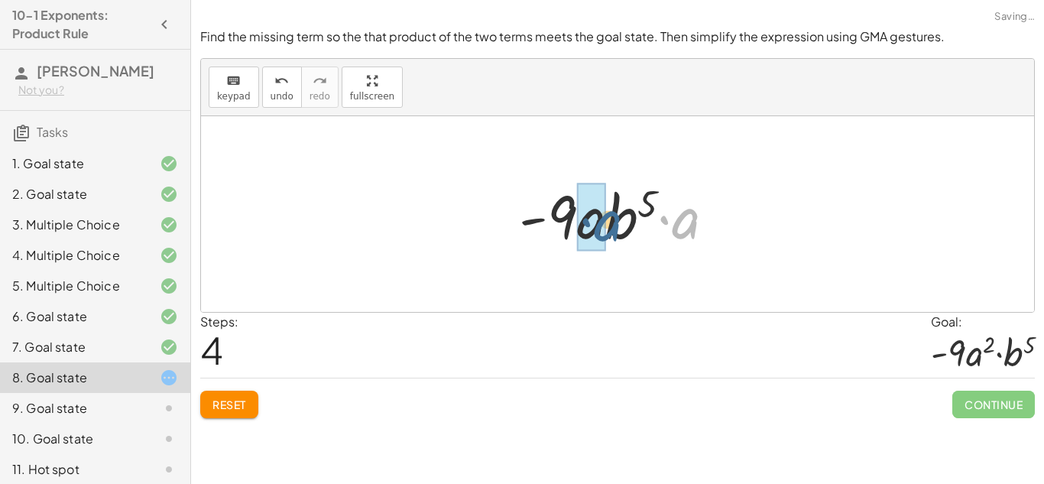
drag, startPoint x: 682, startPoint y: 228, endPoint x: 585, endPoint y: 230, distance: 96.3
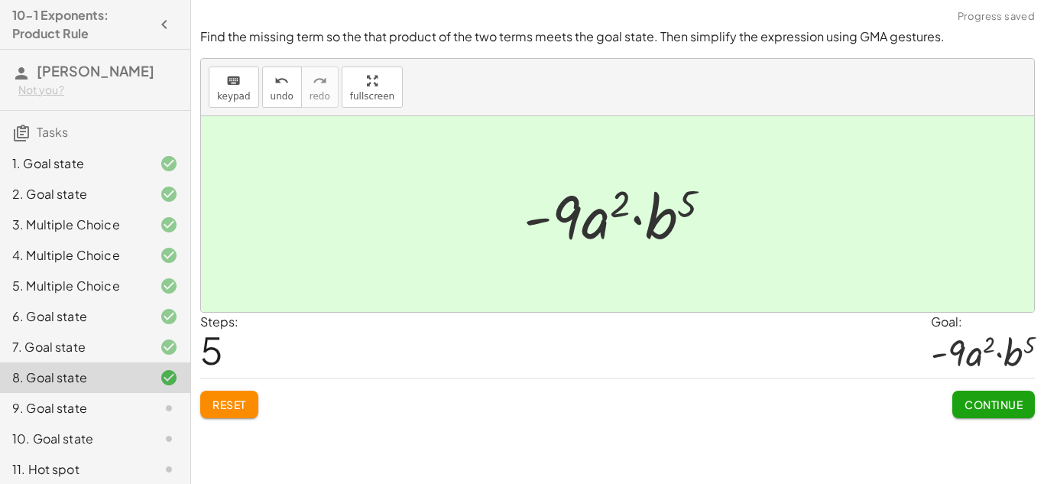
click at [981, 411] on span "Continue" at bounding box center [993, 404] width 58 height 14
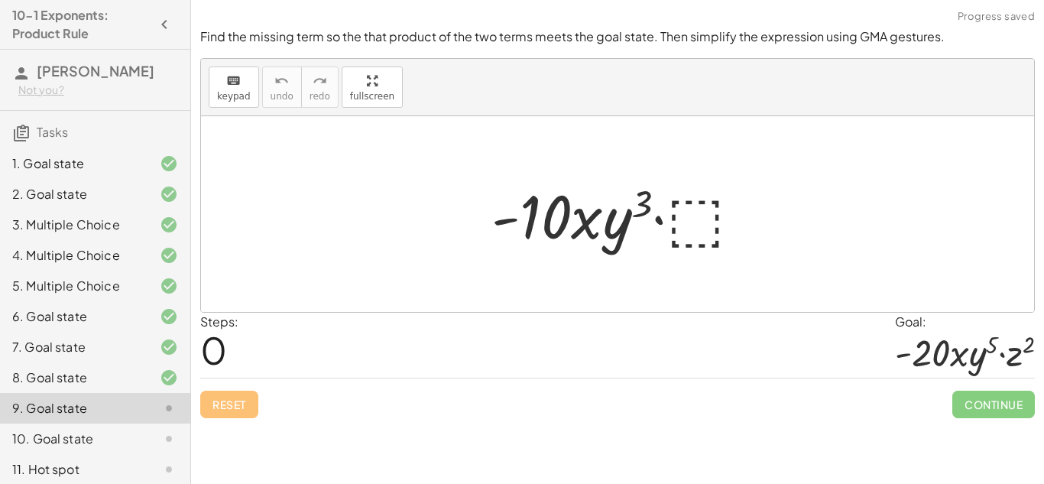
click at [701, 198] on div at bounding box center [623, 214] width 278 height 79
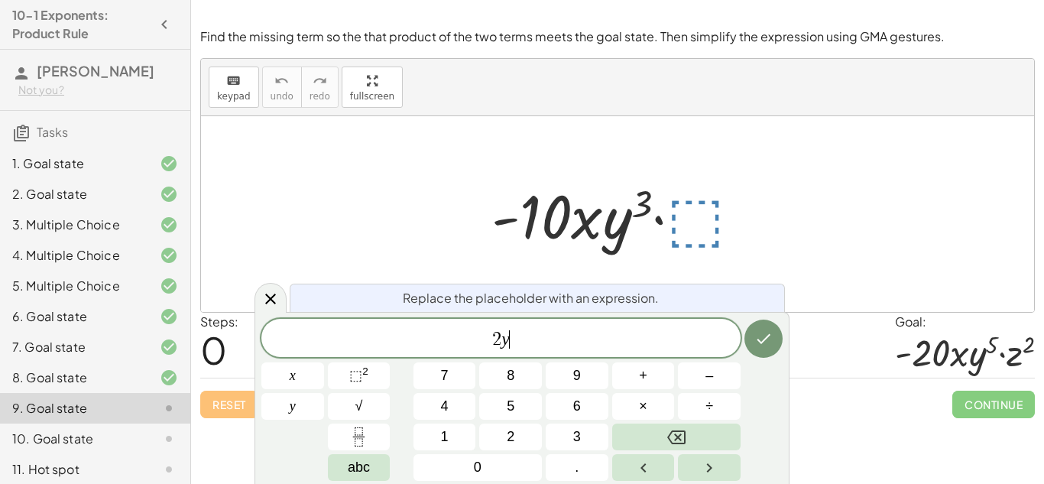
scroll to position [12, 0]
click at [346, 373] on button "⬚ 2" at bounding box center [359, 375] width 63 height 27
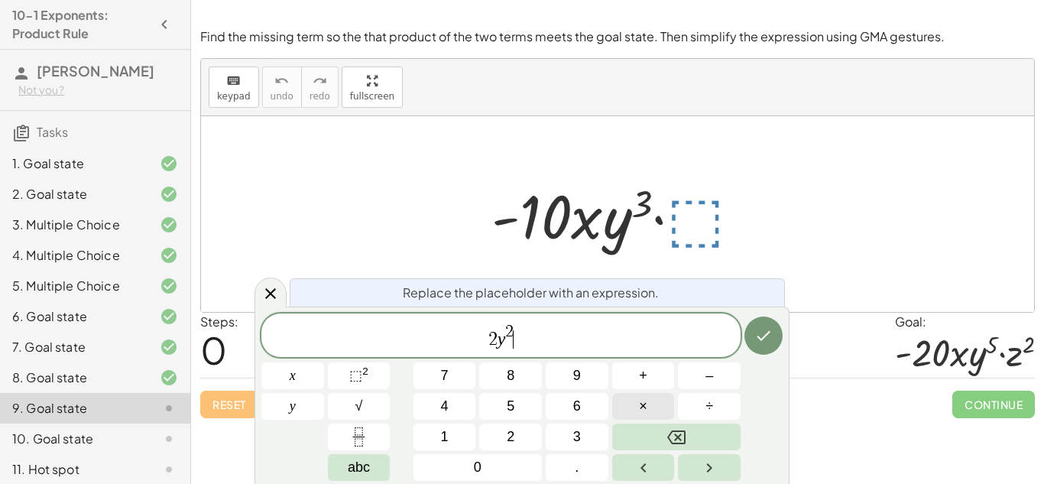
click at [637, 403] on button "×" at bounding box center [643, 406] width 63 height 27
click at [361, 364] on button "⬚ 2" at bounding box center [359, 375] width 63 height 27
click at [769, 338] on icon "Done" at bounding box center [763, 335] width 18 height 18
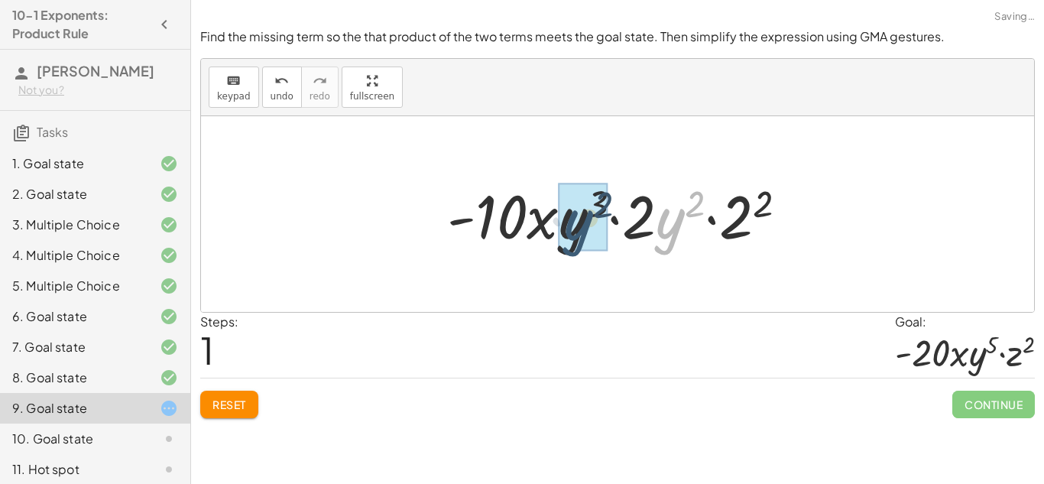
drag, startPoint x: 667, startPoint y: 230, endPoint x: 555, endPoint y: 228, distance: 112.3
click at [555, 228] on div at bounding box center [623, 214] width 368 height 79
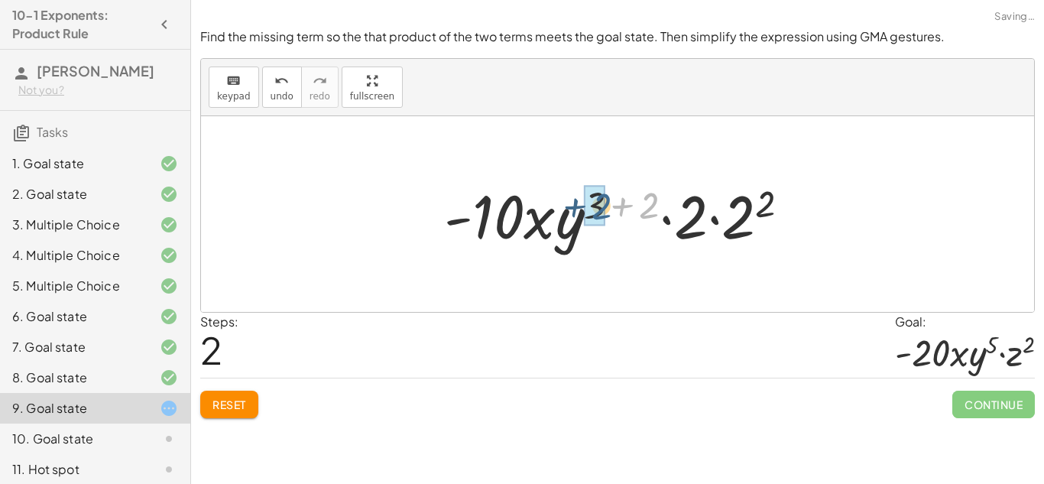
drag, startPoint x: 649, startPoint y: 207, endPoint x: 590, endPoint y: 209, distance: 58.9
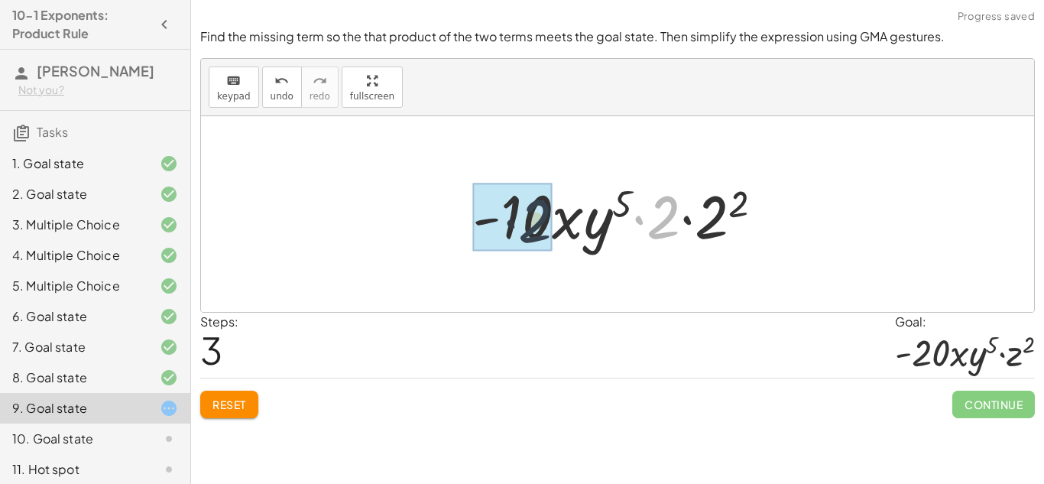
drag, startPoint x: 662, startPoint y: 219, endPoint x: 518, endPoint y: 224, distance: 143.7
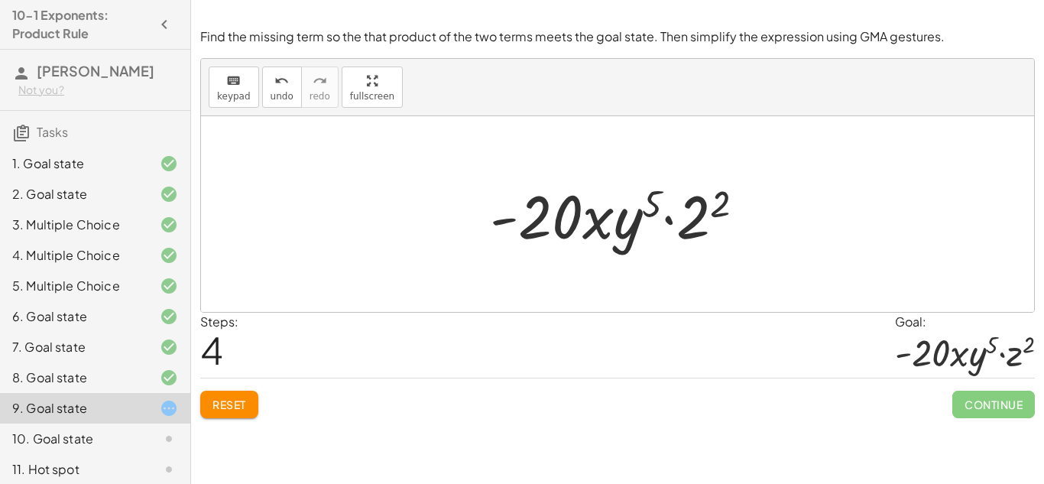
click at [698, 226] on div at bounding box center [623, 214] width 282 height 79
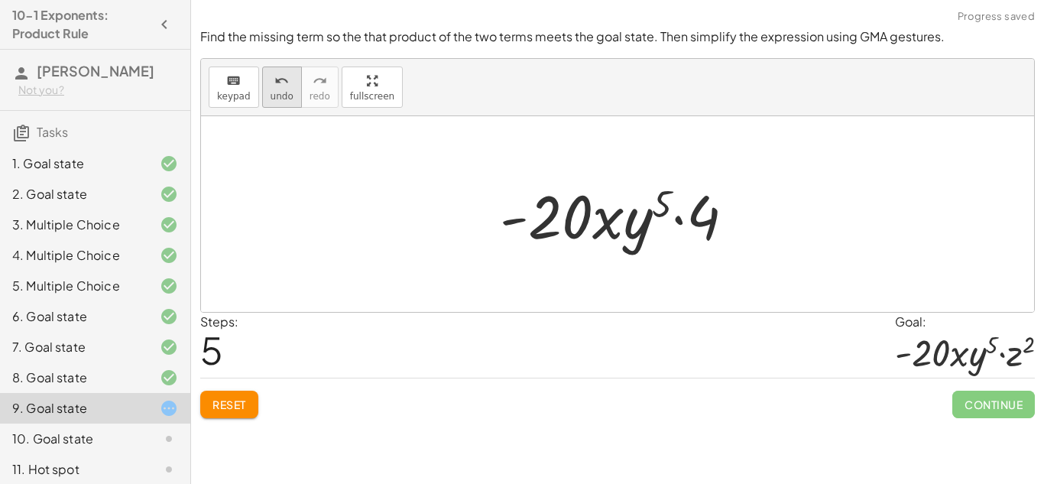
click at [282, 89] on button "undo undo" at bounding box center [282, 86] width 40 height 41
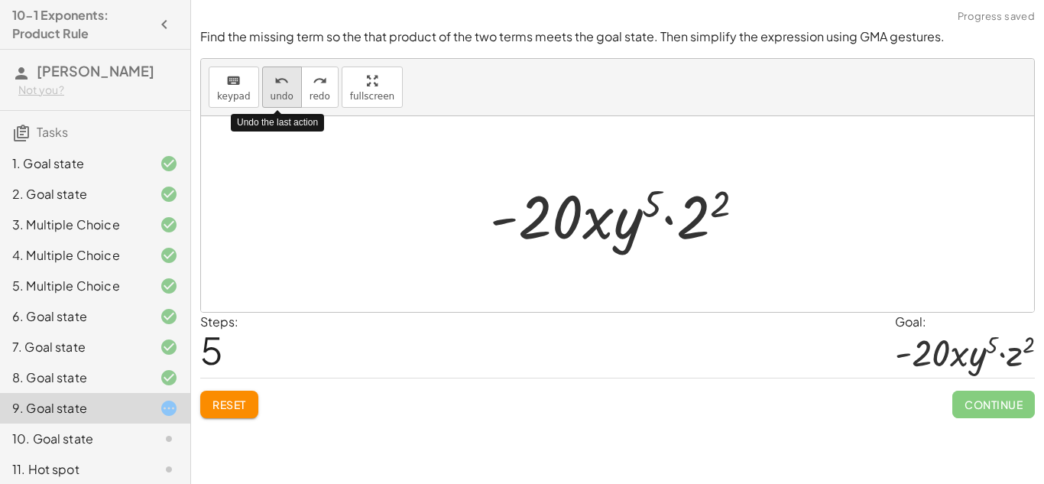
click at [282, 88] on icon "undo" at bounding box center [281, 81] width 15 height 18
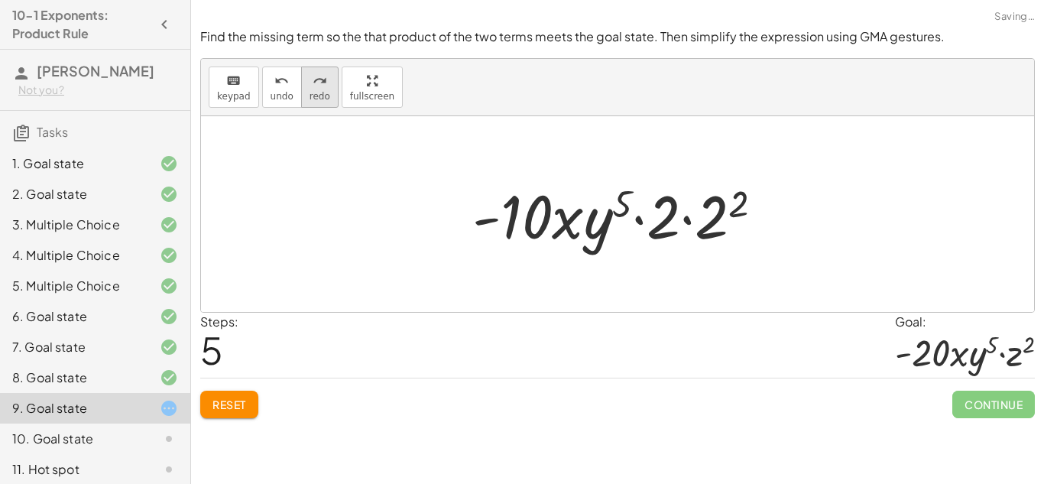
click at [308, 66] on button "redo redo" at bounding box center [319, 86] width 37 height 41
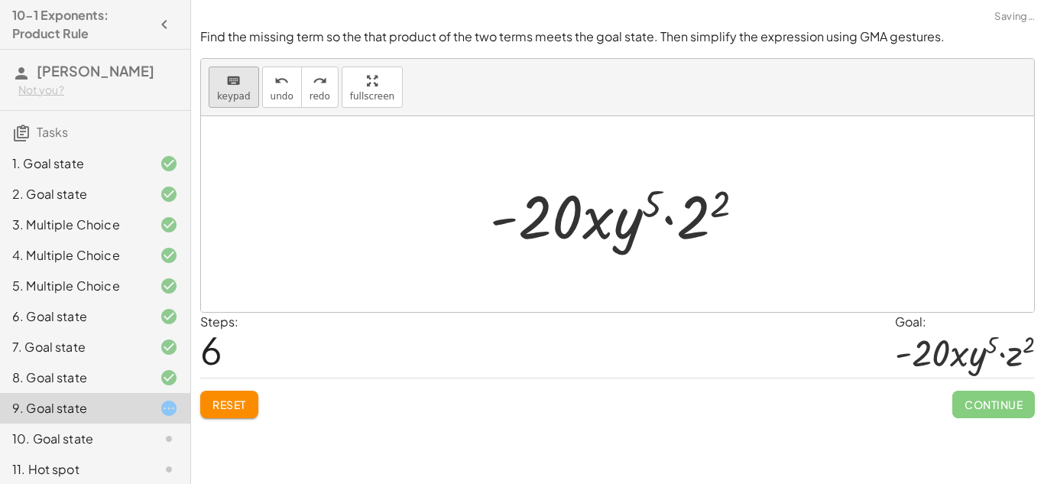
click at [252, 77] on button "keyboard keypad" at bounding box center [234, 86] width 50 height 41
click at [597, 311] on div at bounding box center [617, 214] width 833 height 196
click at [636, 277] on div at bounding box center [617, 214] width 833 height 196
click at [216, 68] on button "keyboard keypad" at bounding box center [234, 86] width 50 height 41
click at [251, 105] on button "keyboard keypad" at bounding box center [234, 86] width 50 height 41
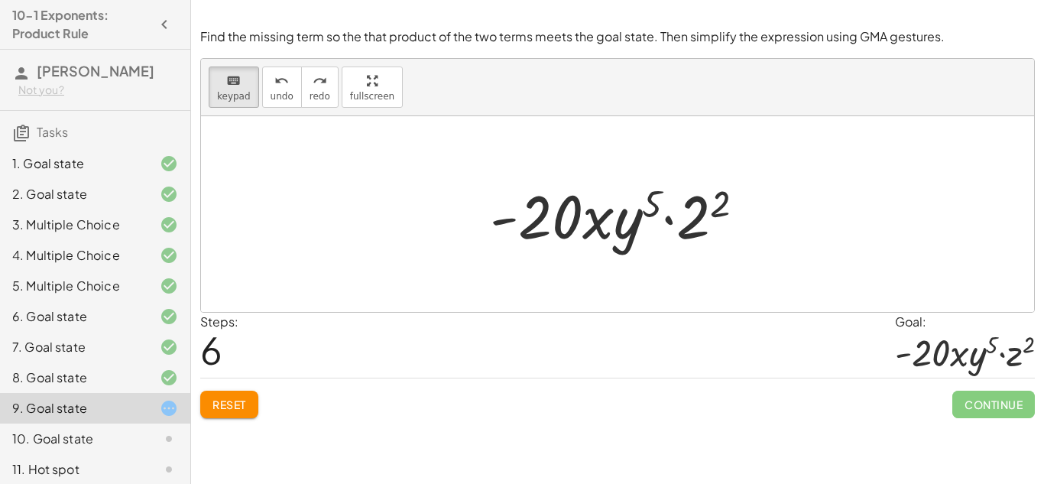
click at [241, 108] on div "keyboard keypad undo [PERSON_NAME] redo fullscreen" at bounding box center [617, 87] width 833 height 57
click at [222, 78] on div "keyboard" at bounding box center [234, 80] width 34 height 18
click at [226, 85] on icon "keyboard" at bounding box center [233, 81] width 15 height 18
click at [327, 180] on div at bounding box center [617, 214] width 833 height 196
click at [701, 251] on div at bounding box center [623, 214] width 282 height 79
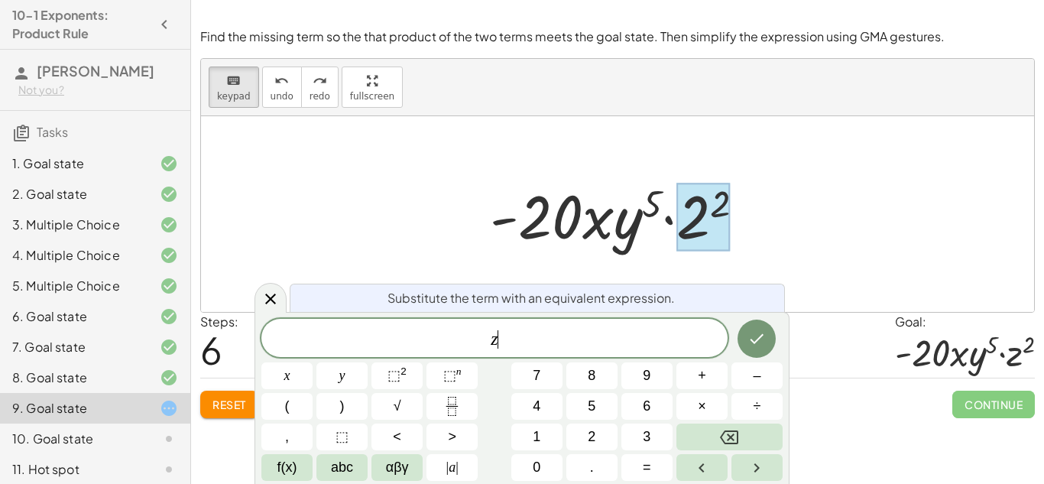
scroll to position [13, 0]
click at [403, 371] on sup "2" at bounding box center [403, 370] width 6 height 11
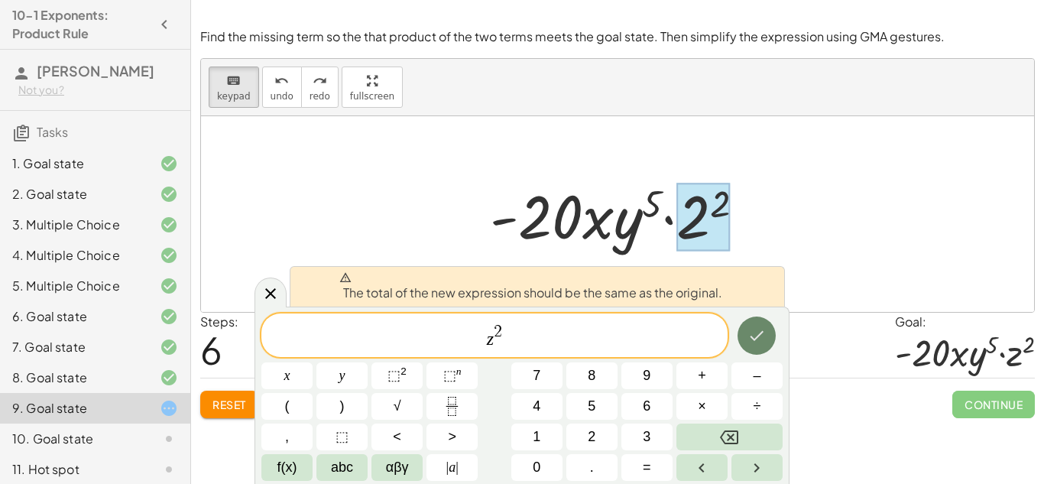
click at [759, 339] on icon "Done" at bounding box center [756, 335] width 18 height 18
click at [768, 342] on button "Done" at bounding box center [756, 335] width 38 height 38
click at [268, 294] on icon at bounding box center [270, 293] width 11 height 11
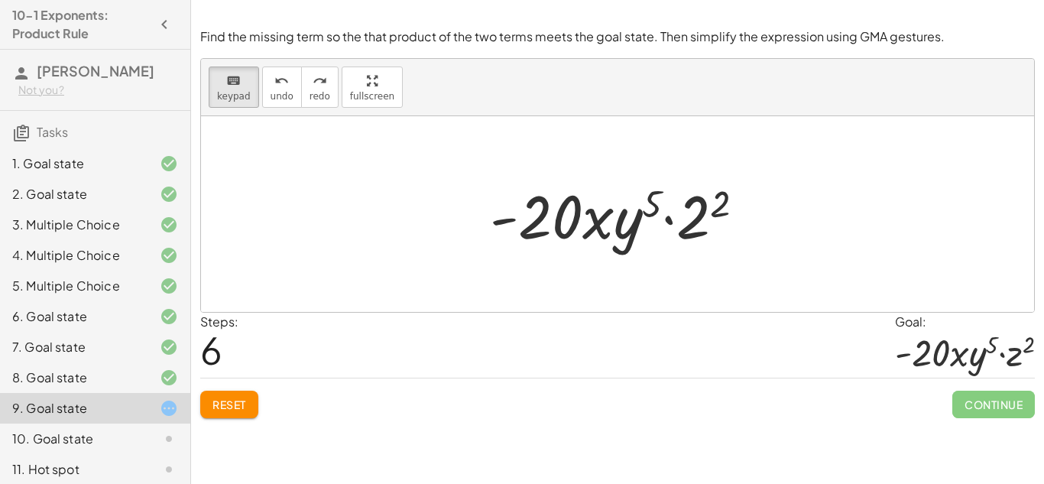
click at [220, 413] on button "Reset" at bounding box center [229, 404] width 58 height 28
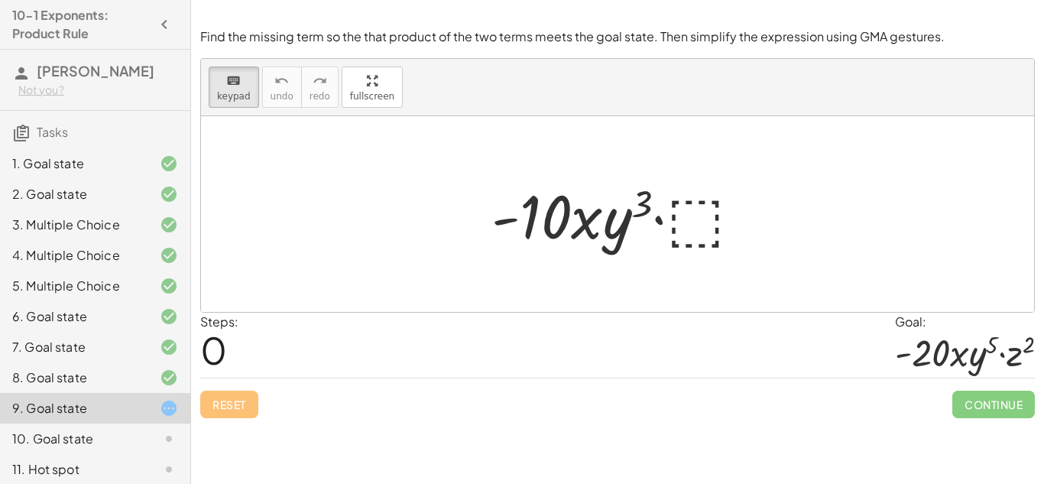
click at [717, 235] on div at bounding box center [623, 214] width 278 height 79
click at [671, 176] on div at bounding box center [623, 214] width 278 height 79
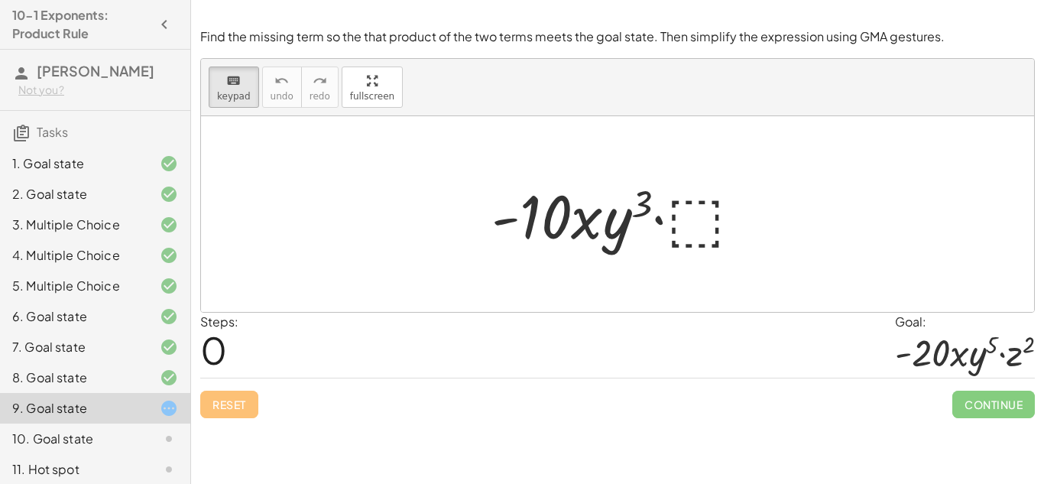
click at [709, 223] on div at bounding box center [623, 214] width 278 height 79
click at [229, 80] on icon "keyboard" at bounding box center [233, 81] width 15 height 18
click at [551, 209] on div at bounding box center [530, 217] width 79 height 68
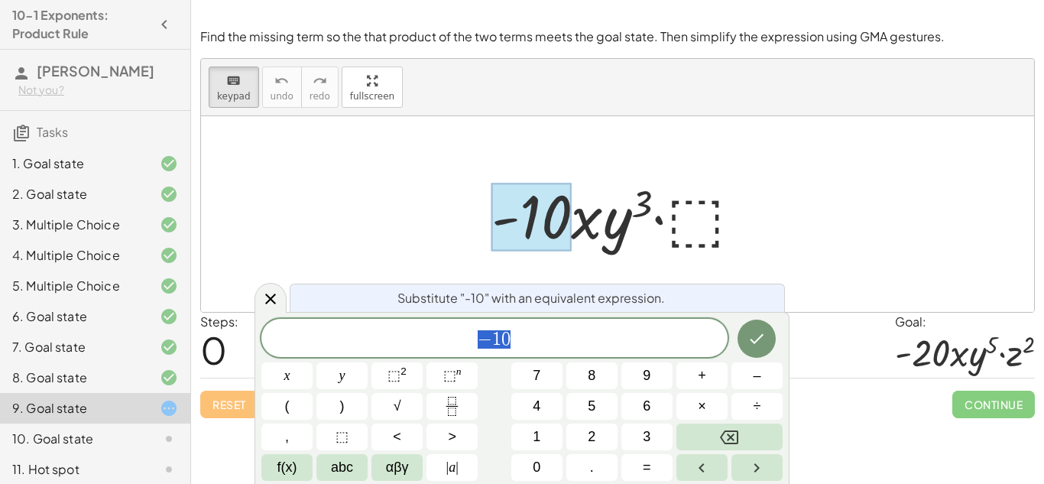
scroll to position [14, 0]
click at [612, 342] on span "− 1 0 ​" at bounding box center [494, 339] width 466 height 21
click at [749, 337] on icon "Done" at bounding box center [756, 338] width 18 height 18
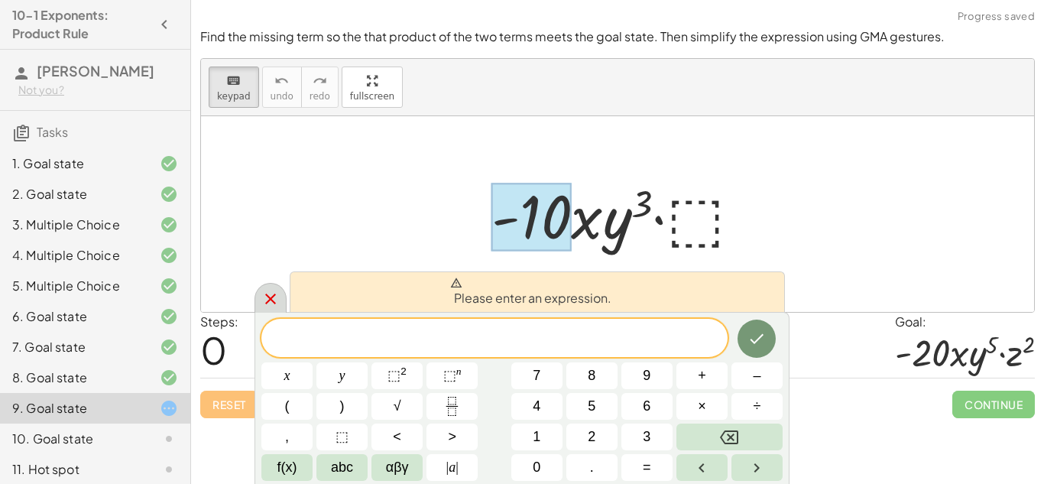
click at [267, 303] on icon at bounding box center [270, 299] width 18 height 18
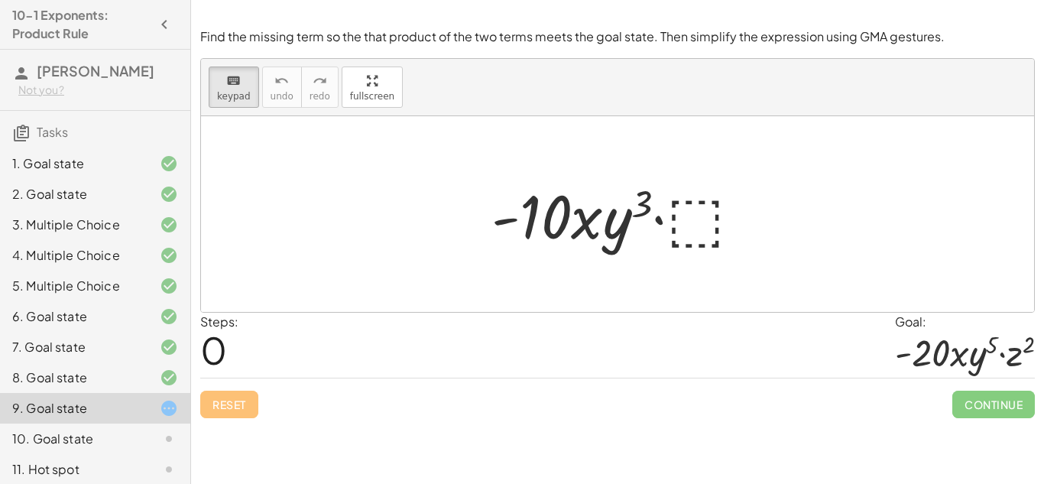
click at [238, 414] on div "Reset Continue" at bounding box center [617, 397] width 834 height 40
click at [236, 414] on div "Reset Continue" at bounding box center [617, 397] width 834 height 40
click at [235, 91] on span "keypad" at bounding box center [234, 96] width 34 height 11
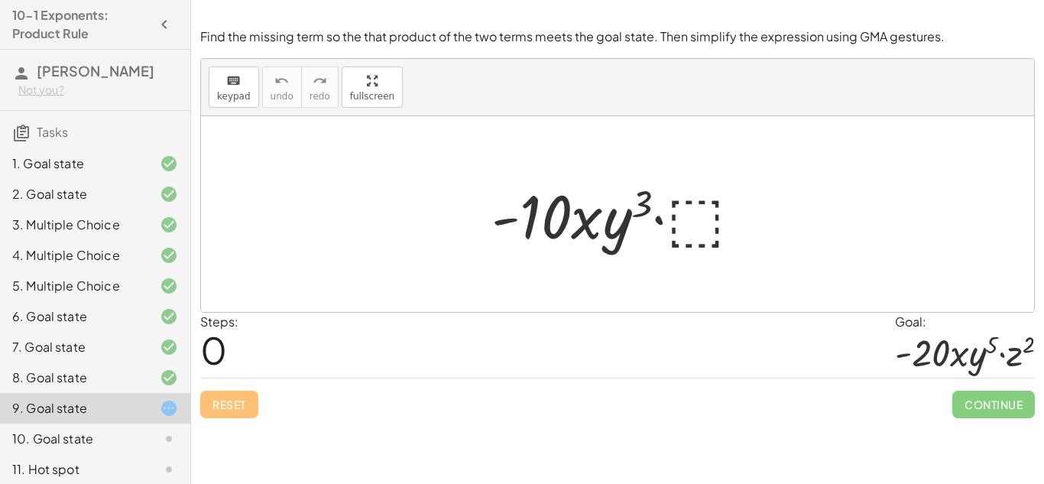
click at [524, 293] on div at bounding box center [617, 214] width 833 height 196
click at [552, 332] on div "Steps: 0 Goal: · - 20 · x · y 5 · z 2" at bounding box center [617, 345] width 834 height 66
click at [552, 333] on div "Steps: 0 Goal: · - 20 · x · y 5 · z 2" at bounding box center [617, 345] width 834 height 66
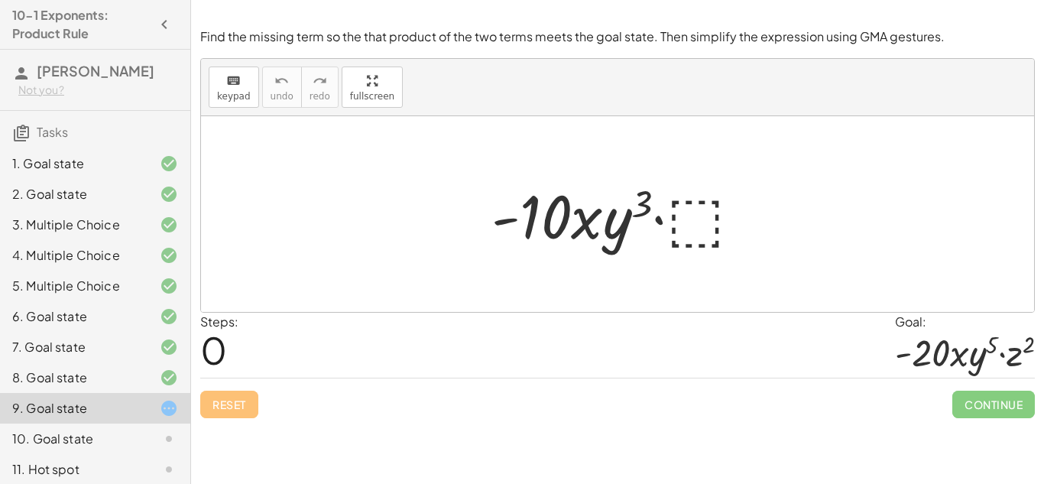
click at [776, 303] on div at bounding box center [617, 214] width 833 height 196
click at [684, 216] on div at bounding box center [623, 214] width 278 height 79
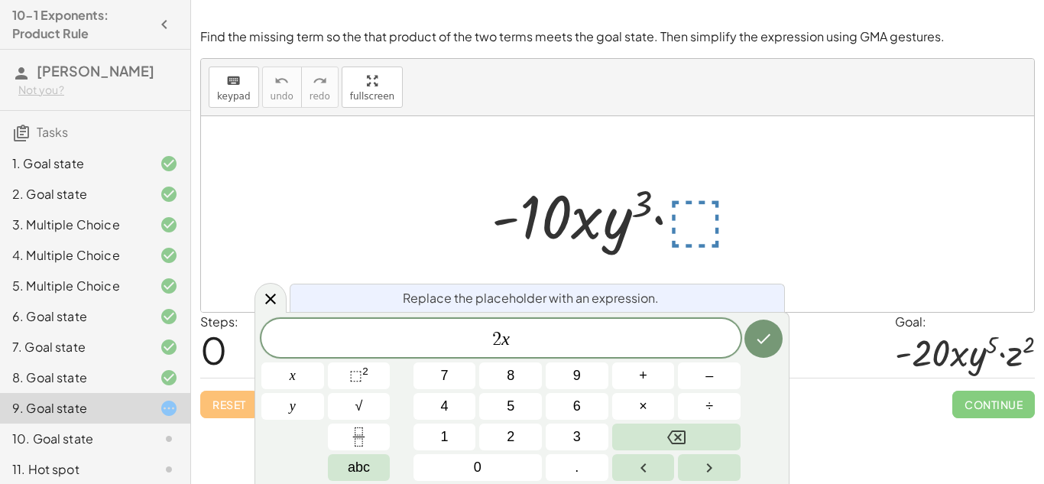
scroll to position [18, 0]
click at [370, 377] on button "⬚ 2" at bounding box center [359, 375] width 63 height 27
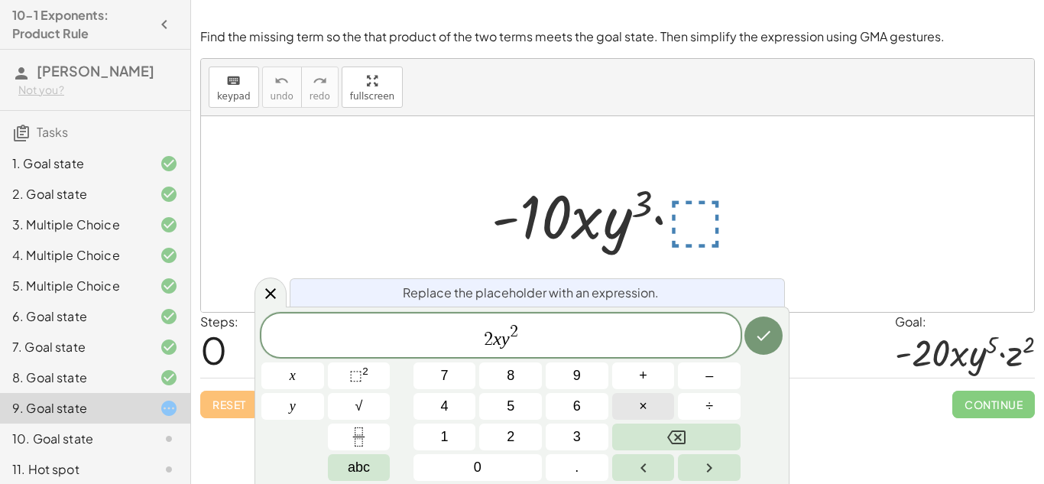
click at [636, 410] on button "×" at bounding box center [643, 406] width 63 height 27
click at [359, 374] on span "⬚" at bounding box center [355, 375] width 13 height 15
click at [756, 331] on icon "Done" at bounding box center [763, 335] width 18 height 18
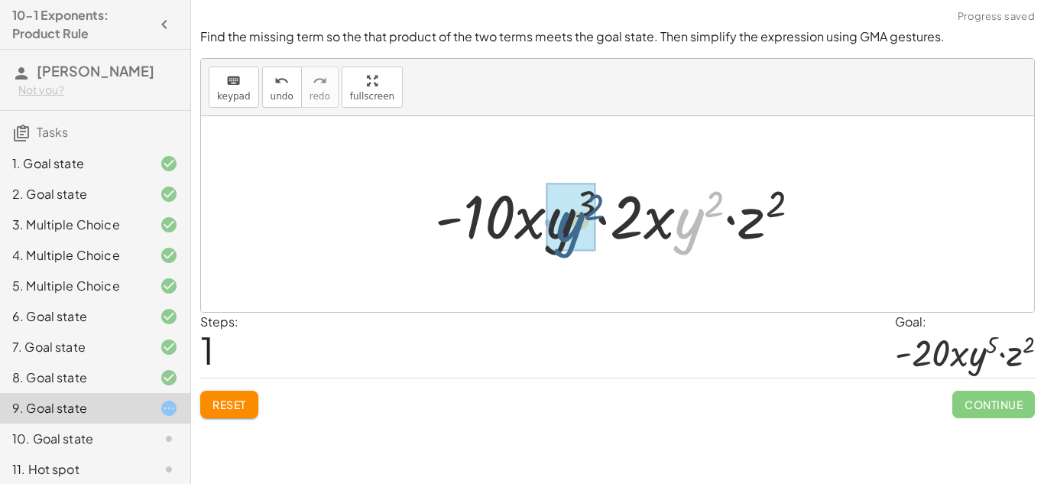
drag, startPoint x: 692, startPoint y: 230, endPoint x: 562, endPoint y: 231, distance: 129.9
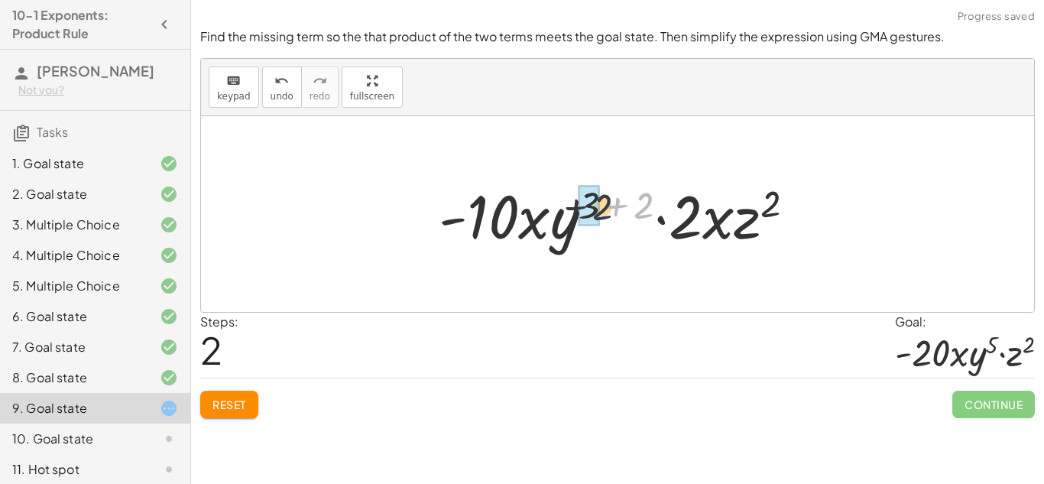
drag, startPoint x: 643, startPoint y: 202, endPoint x: 590, endPoint y: 204, distance: 53.5
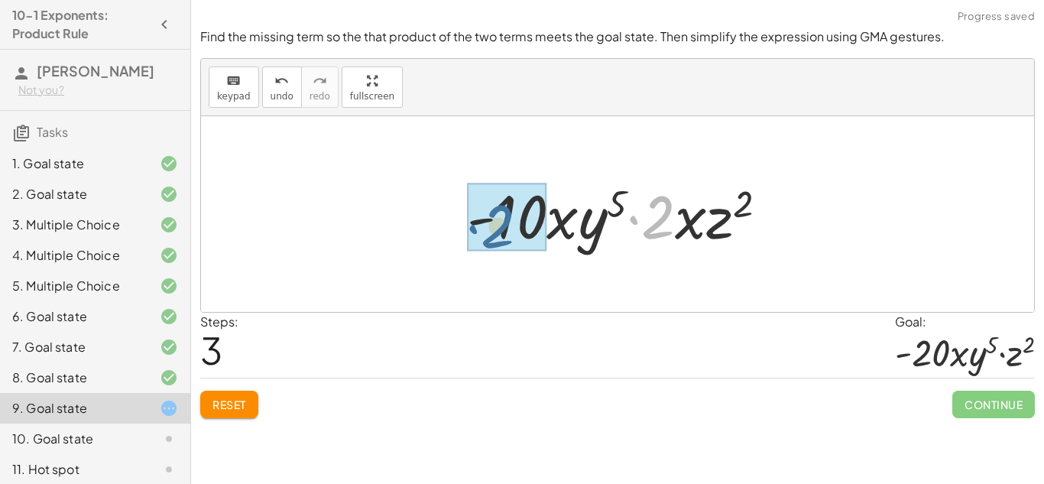
drag, startPoint x: 657, startPoint y: 222, endPoint x: 490, endPoint y: 231, distance: 167.5
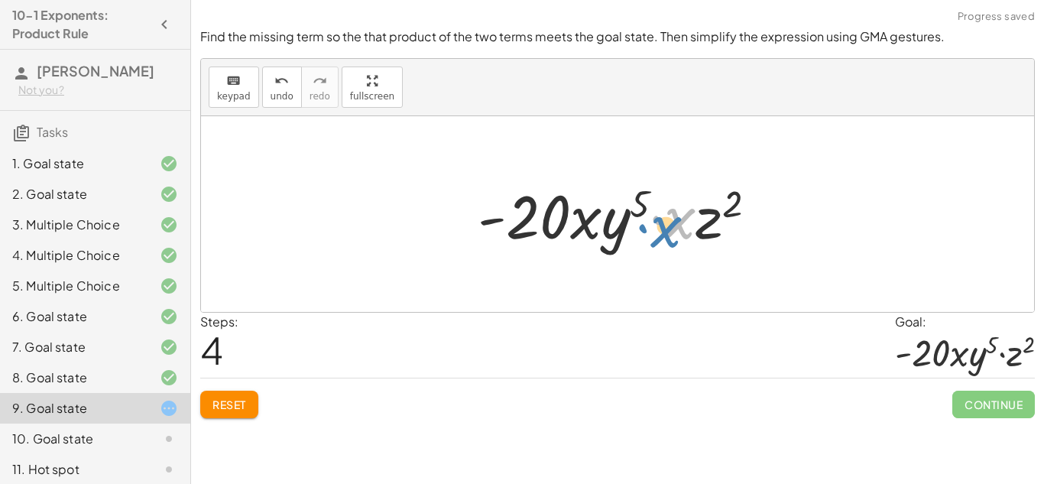
drag, startPoint x: 682, startPoint y: 235, endPoint x: 680, endPoint y: 242, distance: 8.0
click at [680, 242] on div at bounding box center [623, 214] width 307 height 79
click at [241, 95] on span "keypad" at bounding box center [234, 96] width 34 height 11
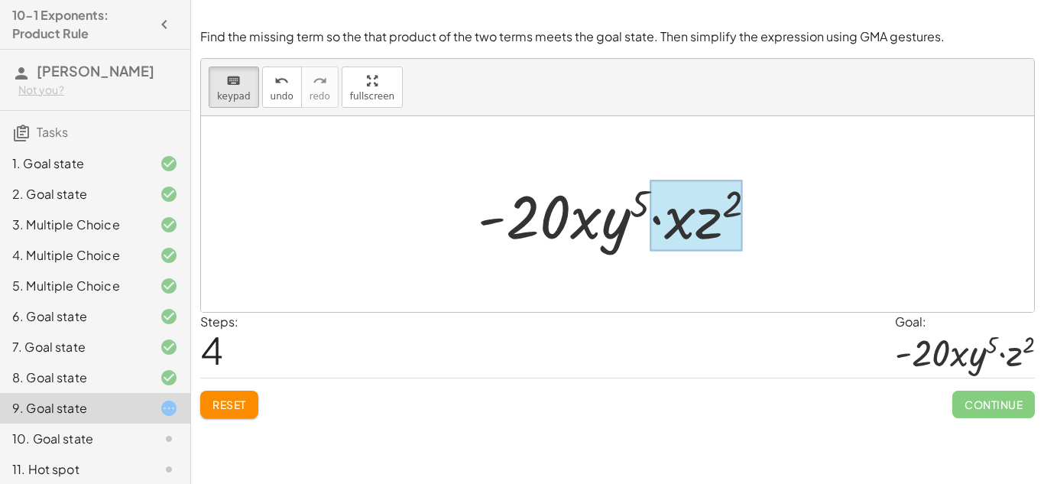
click at [705, 246] on div at bounding box center [695, 215] width 93 height 71
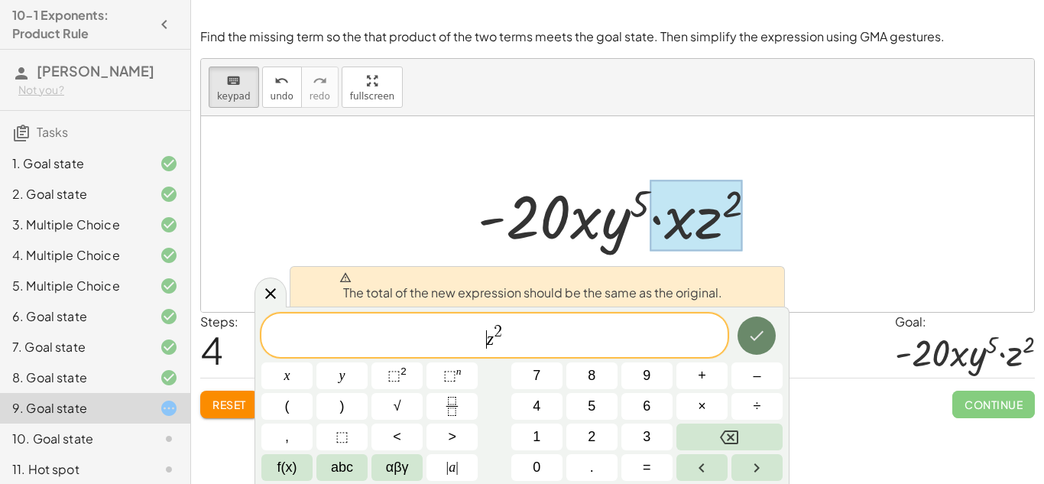
click at [747, 335] on icon "Done" at bounding box center [756, 335] width 18 height 18
click at [643, 305] on div "The total of the new expression should be the same as the original." at bounding box center [537, 286] width 495 height 40
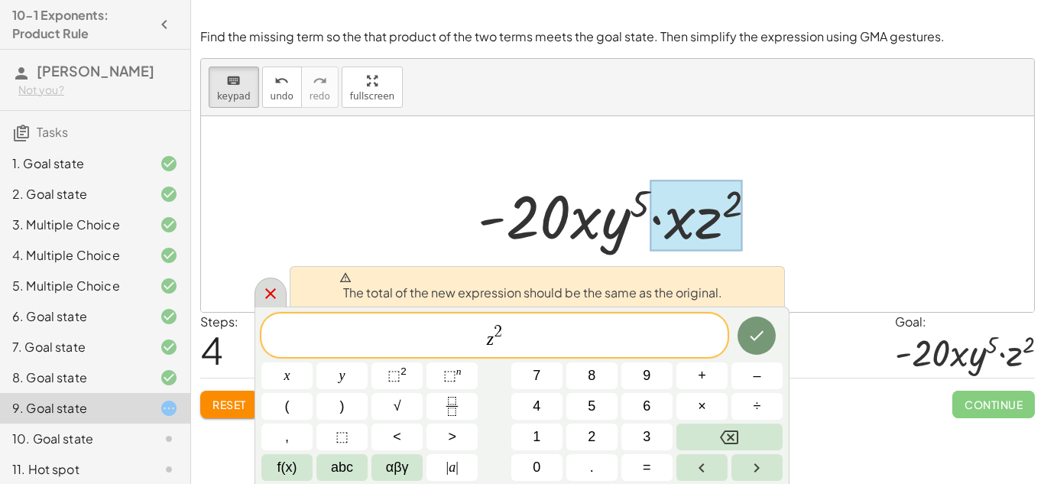
click at [267, 289] on icon at bounding box center [270, 293] width 11 height 11
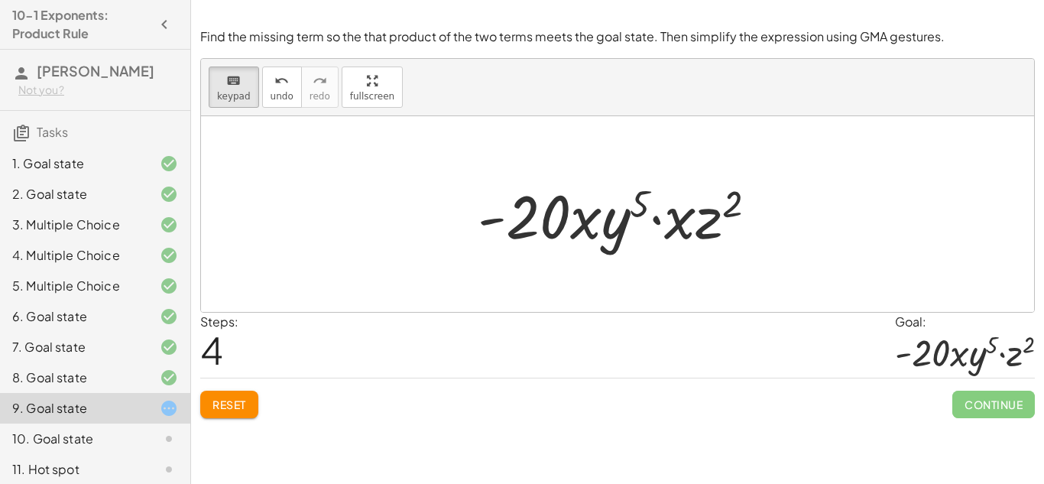
click at [235, 404] on span "Reset" at bounding box center [229, 404] width 34 height 14
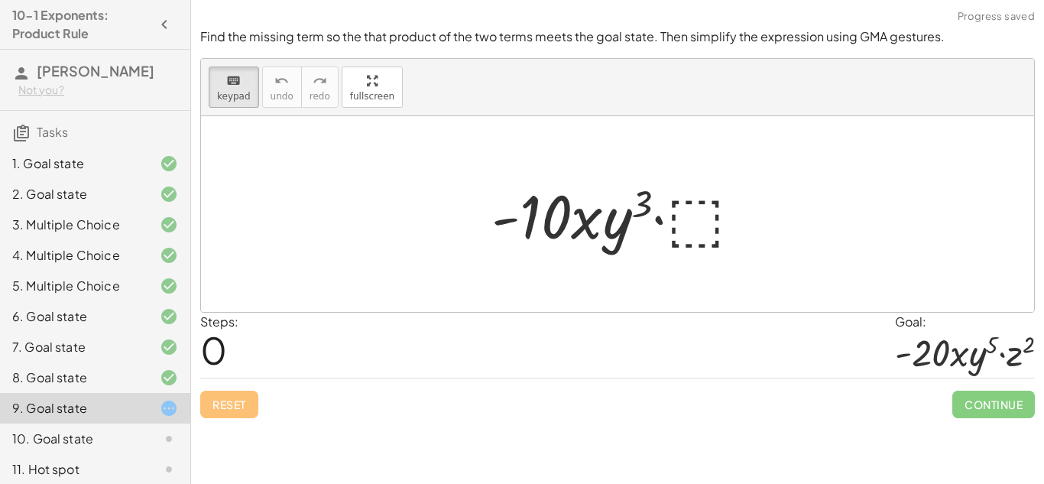
click at [701, 216] on div at bounding box center [623, 214] width 278 height 79
click at [707, 224] on div at bounding box center [623, 214] width 278 height 79
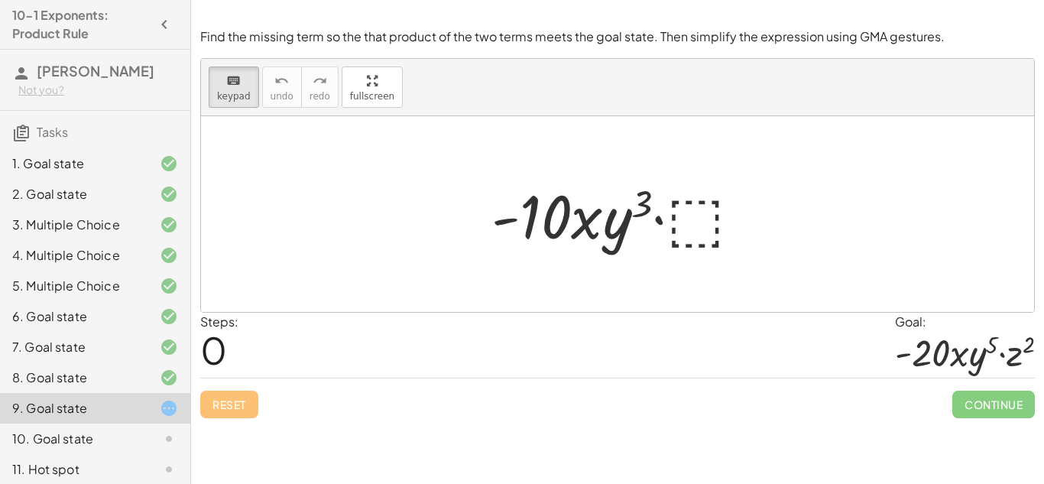
click at [707, 224] on div at bounding box center [623, 214] width 278 height 79
click at [235, 77] on icon "keyboard" at bounding box center [233, 81] width 15 height 18
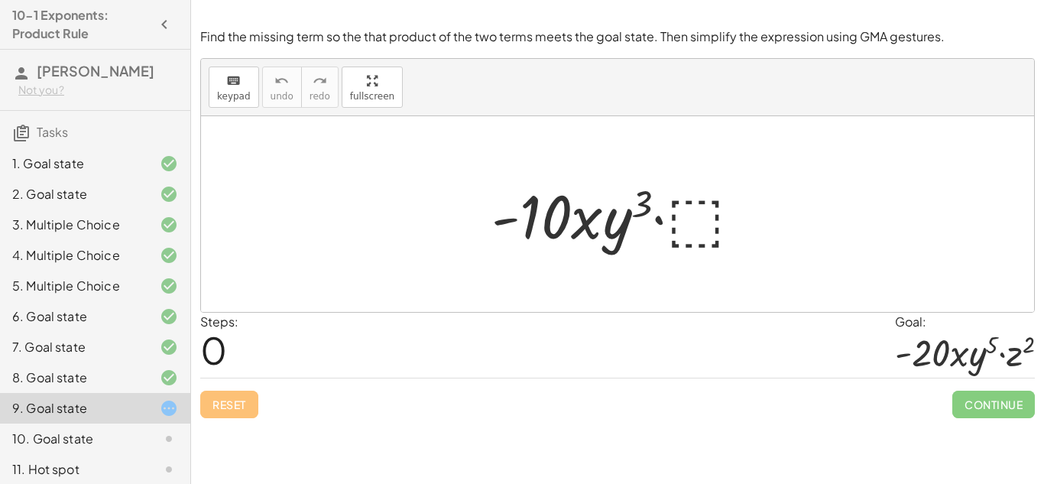
click at [676, 216] on div at bounding box center [623, 214] width 278 height 79
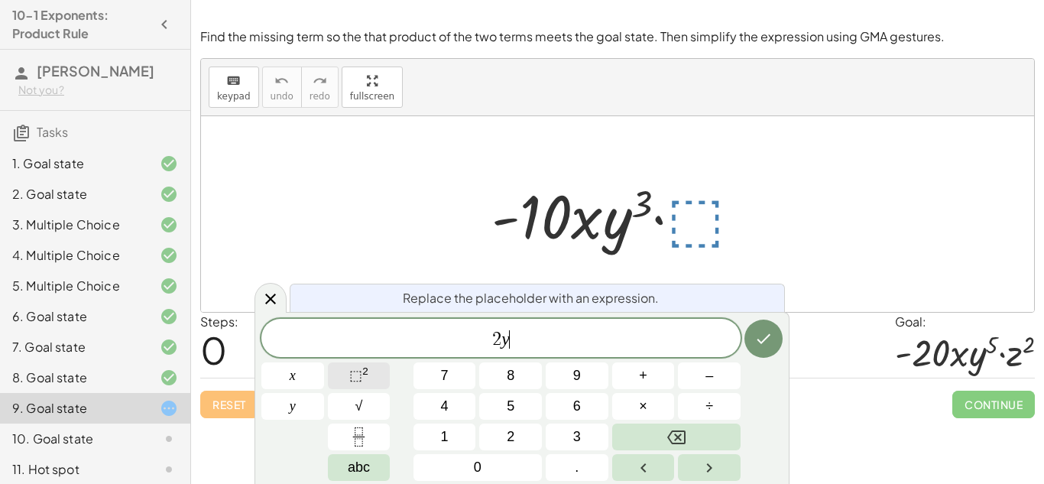
click at [352, 380] on span "⬚" at bounding box center [355, 375] width 13 height 15
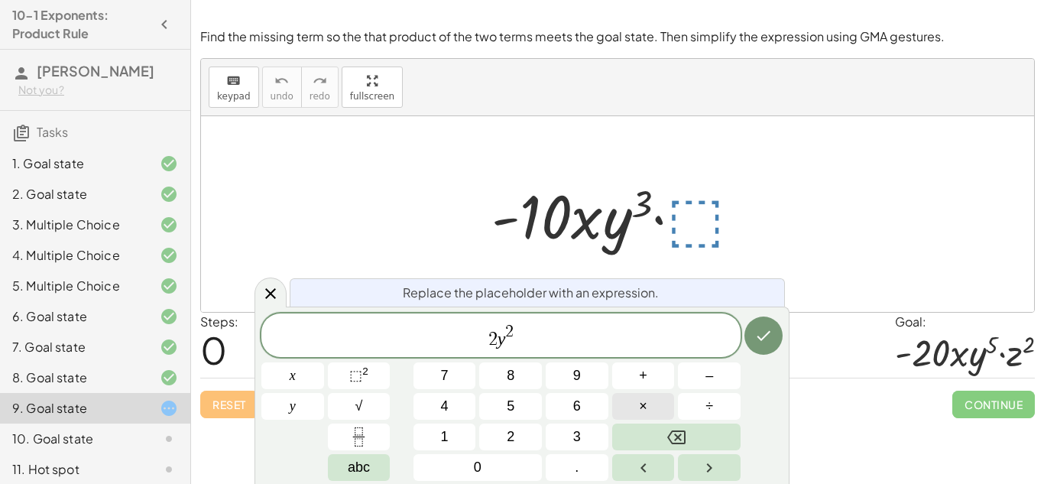
click at [633, 403] on button "×" at bounding box center [643, 406] width 63 height 27
click at [370, 371] on button "⬚ 2" at bounding box center [359, 375] width 63 height 27
click at [746, 339] on button "Done" at bounding box center [763, 335] width 38 height 38
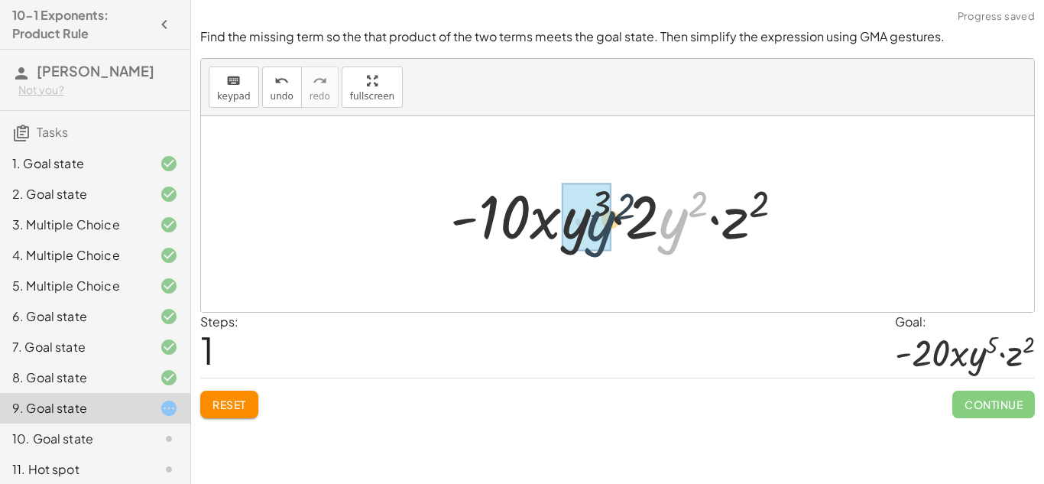
drag, startPoint x: 668, startPoint y: 220, endPoint x: 567, endPoint y: 226, distance: 101.0
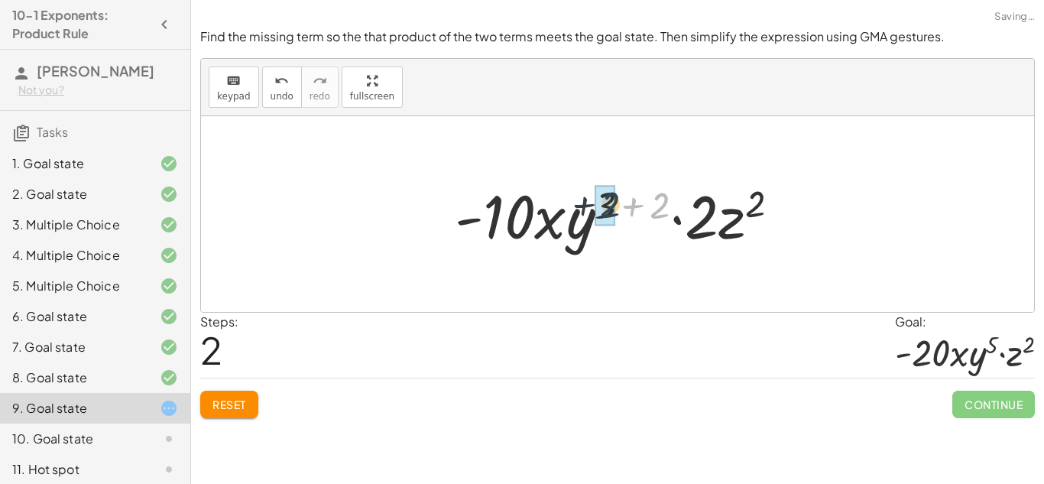
drag, startPoint x: 665, startPoint y: 202, endPoint x: 606, endPoint y: 201, distance: 58.9
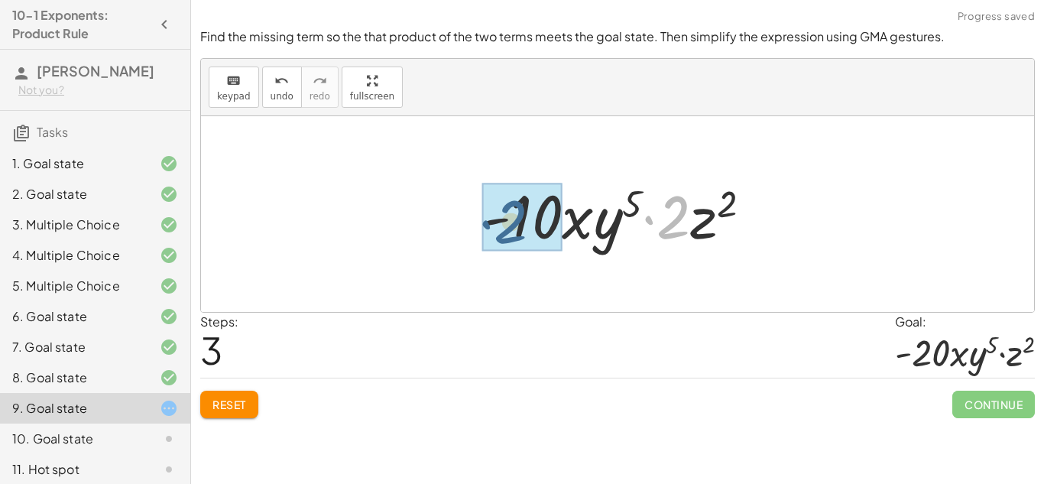
drag, startPoint x: 669, startPoint y: 226, endPoint x: 487, endPoint y: 229, distance: 181.9
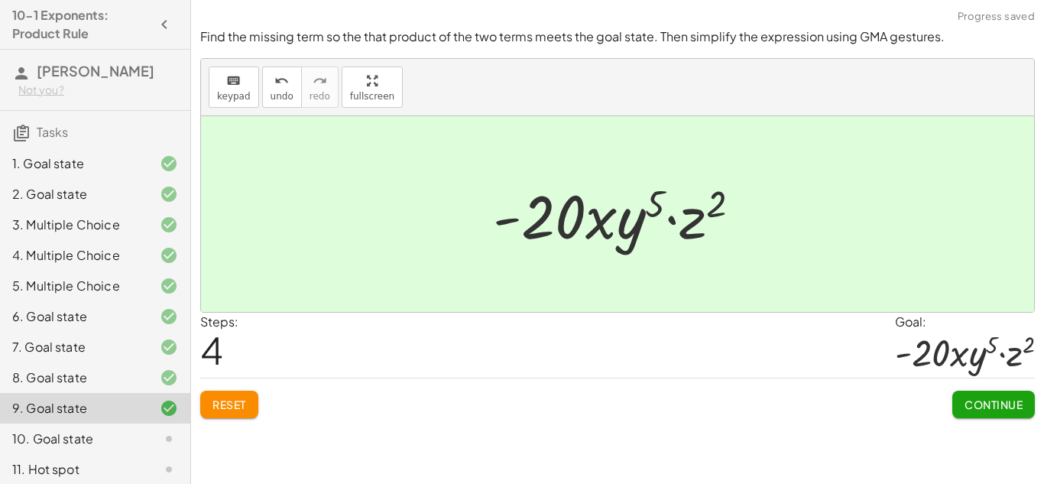
click at [992, 406] on span "Continue" at bounding box center [993, 404] width 58 height 14
